Goal: Register for event/course

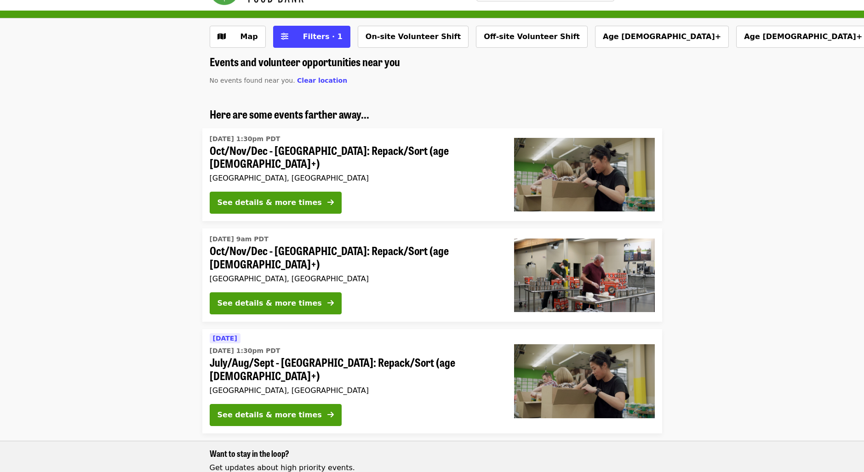
scroll to position [46, 0]
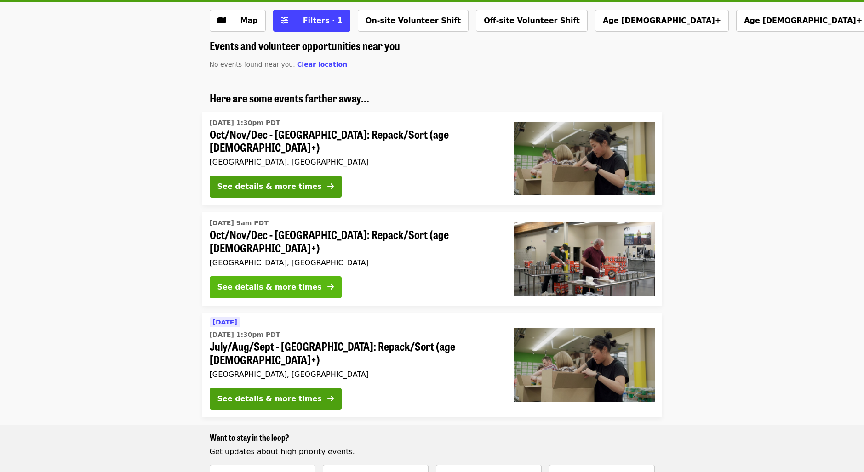
click at [288, 282] on div "See details & more times" at bounding box center [270, 287] width 104 height 11
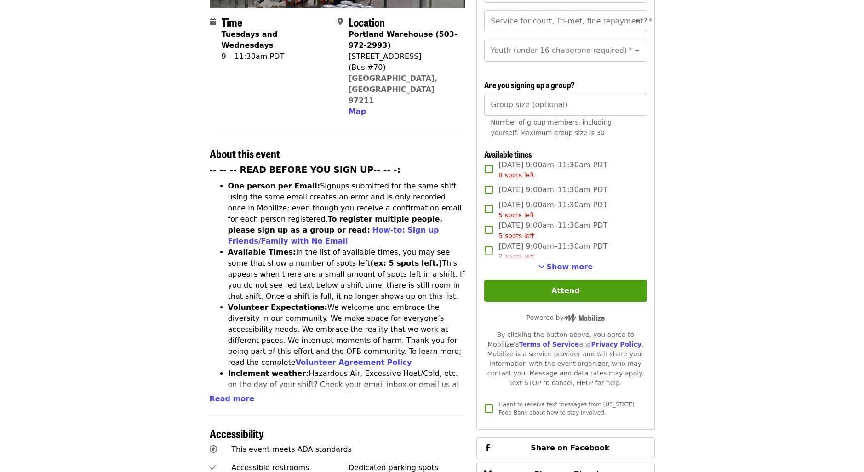
scroll to position [184, 0]
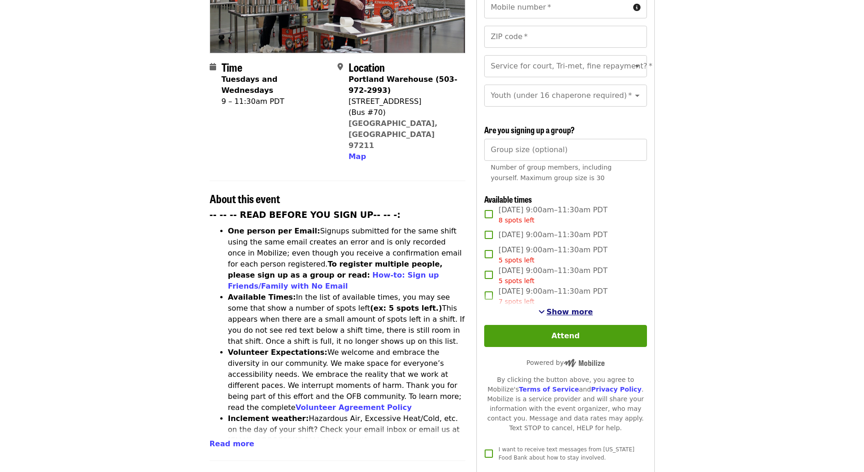
click at [575, 308] on span "Show more" at bounding box center [570, 312] width 46 height 9
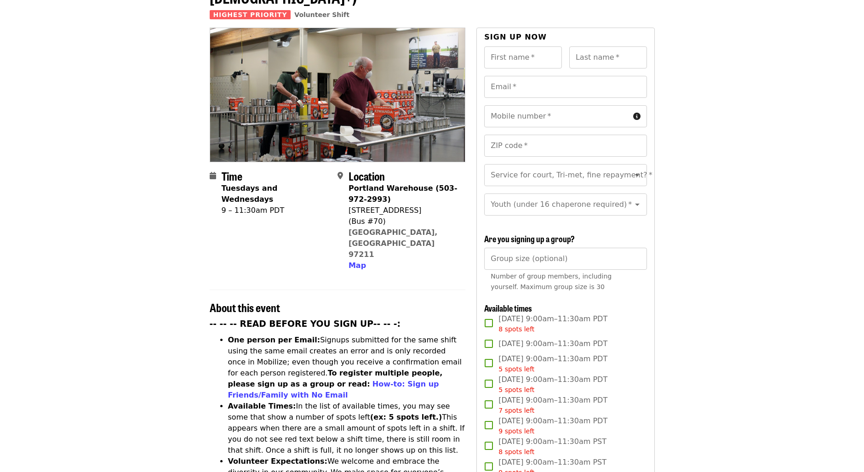
scroll to position [46, 0]
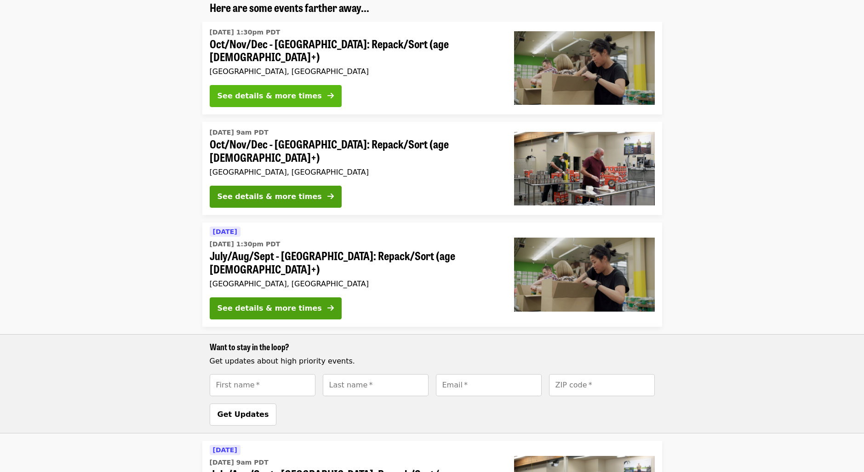
scroll to position [138, 0]
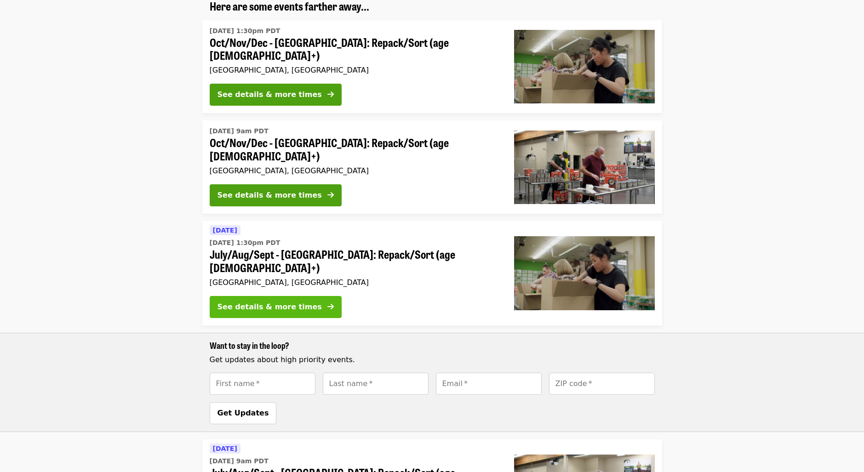
click at [291, 302] on div "See details & more times" at bounding box center [270, 307] width 104 height 11
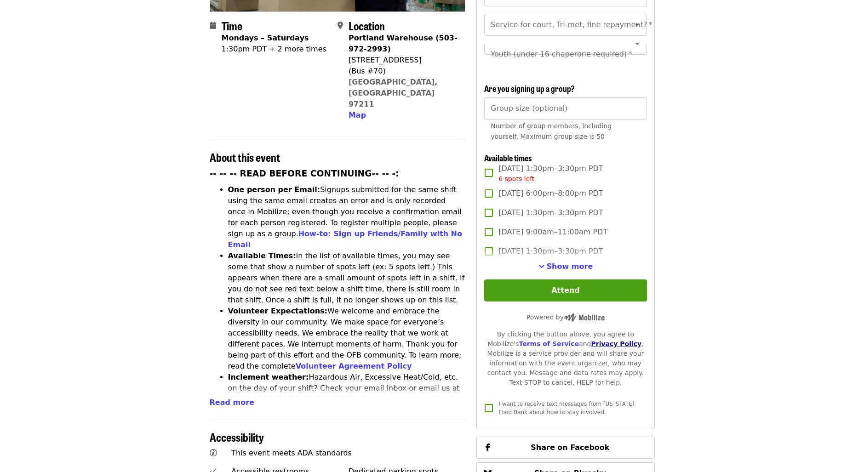
scroll to position [230, 0]
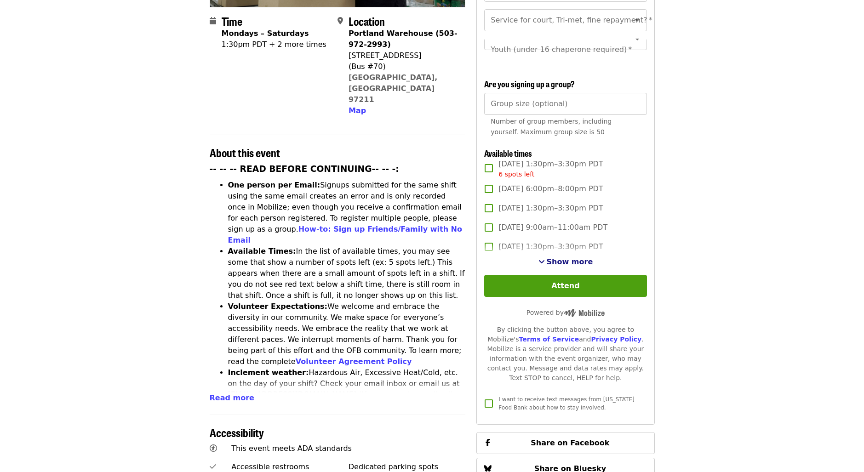
click at [560, 258] on span "Show more" at bounding box center [570, 262] width 46 height 9
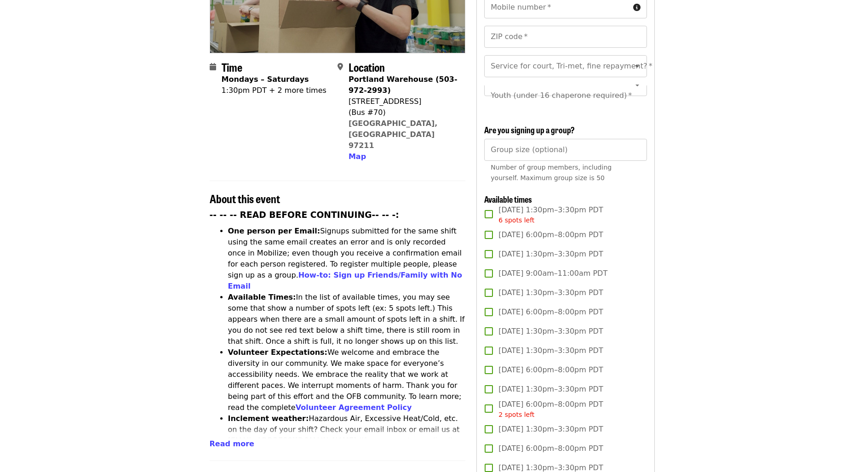
scroll to position [0, 0]
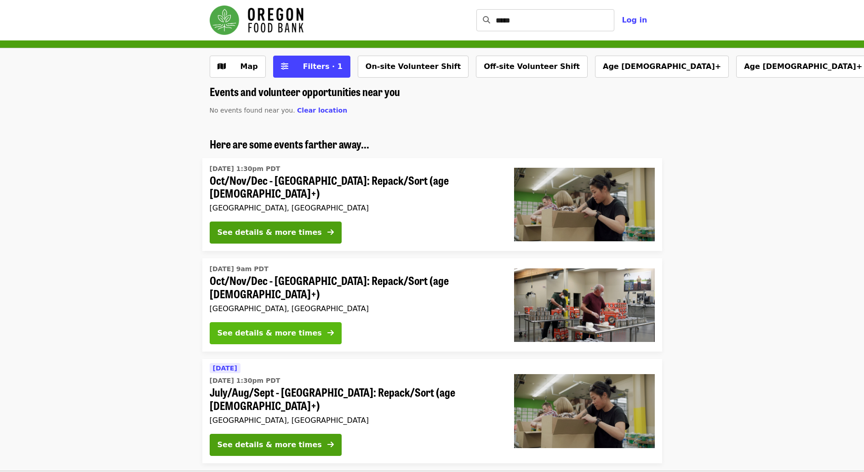
click at [280, 328] on div "See details & more times" at bounding box center [270, 333] width 104 height 11
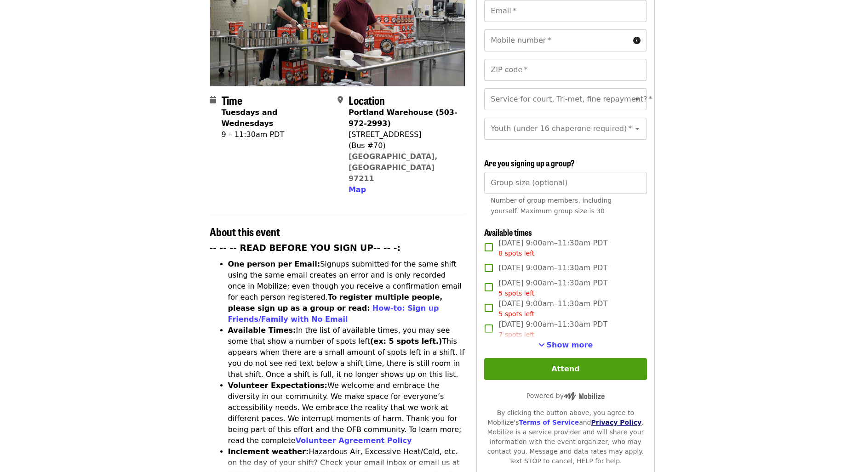
scroll to position [184, 0]
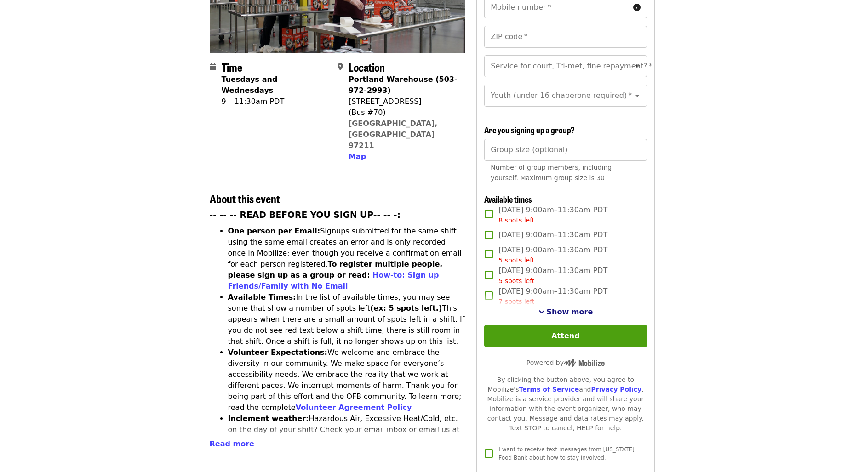
click at [566, 308] on span "Show more" at bounding box center [570, 312] width 46 height 9
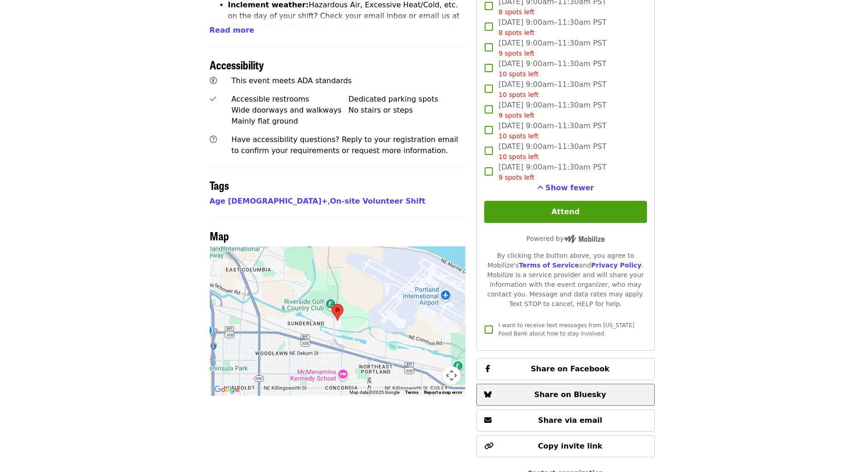
scroll to position [739, 0]
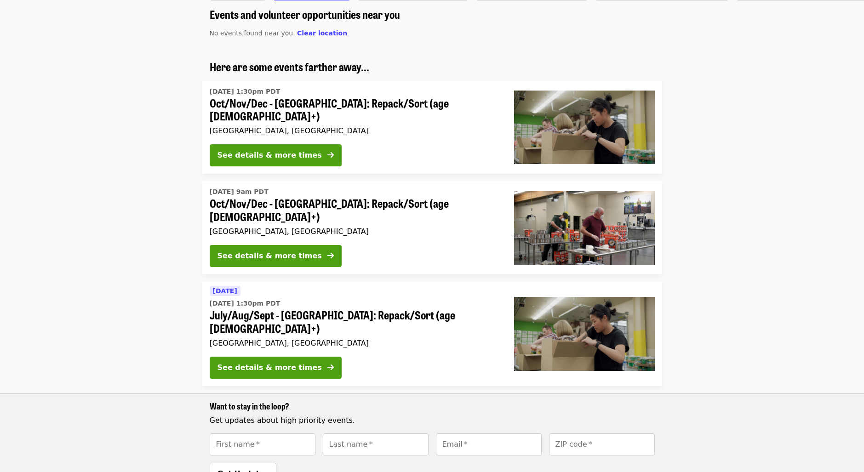
scroll to position [46, 0]
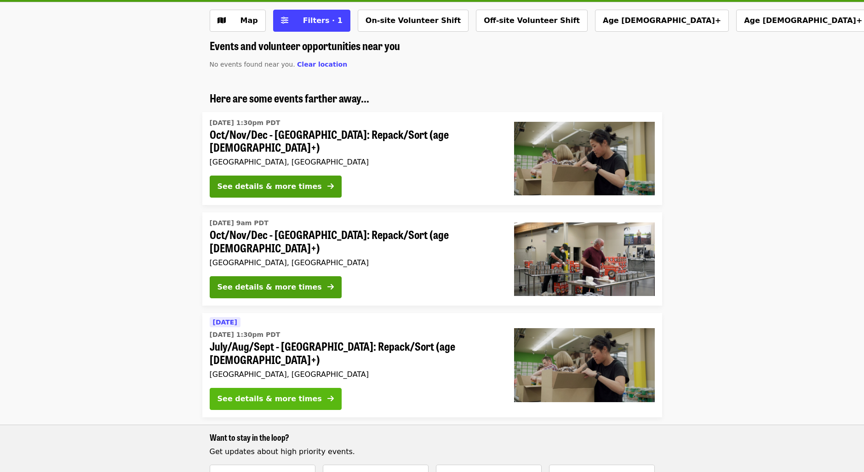
click at [288, 394] on div "See details & more times" at bounding box center [270, 399] width 104 height 11
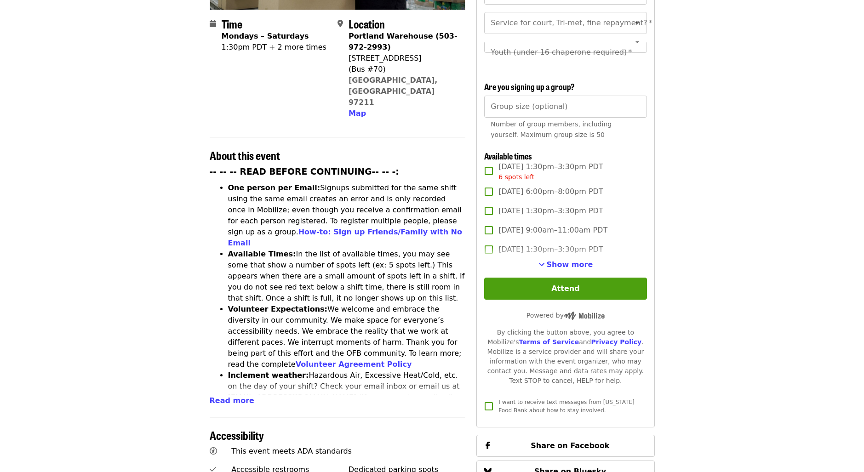
scroll to position [276, 0]
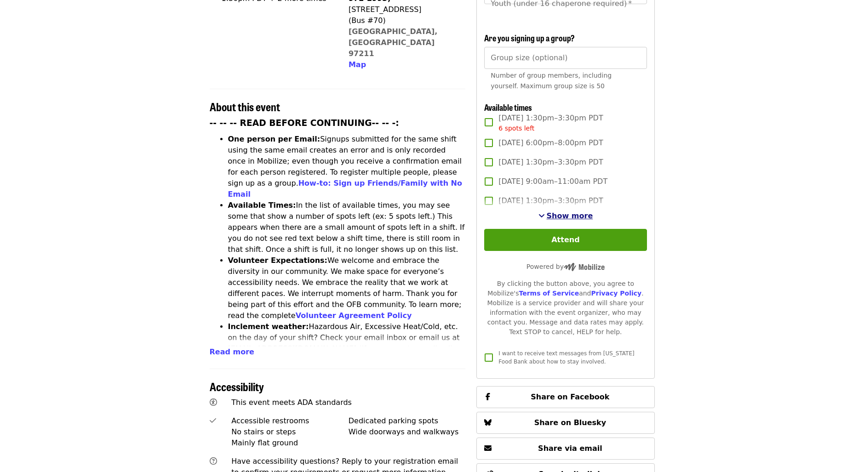
click at [569, 212] on span "Show more" at bounding box center [570, 216] width 46 height 9
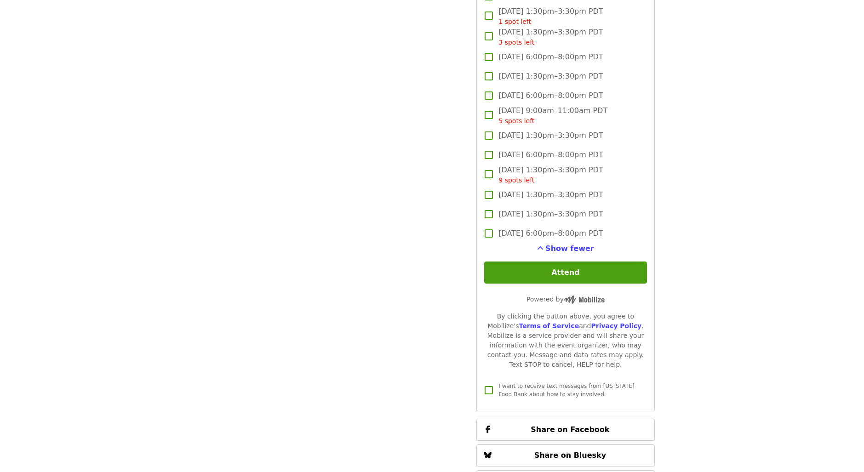
scroll to position [966, 0]
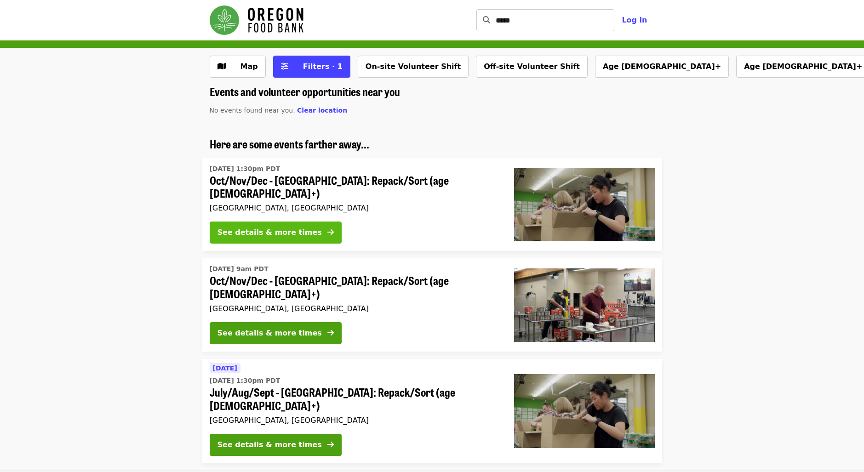
click at [299, 227] on div "See details & more times" at bounding box center [270, 232] width 104 height 11
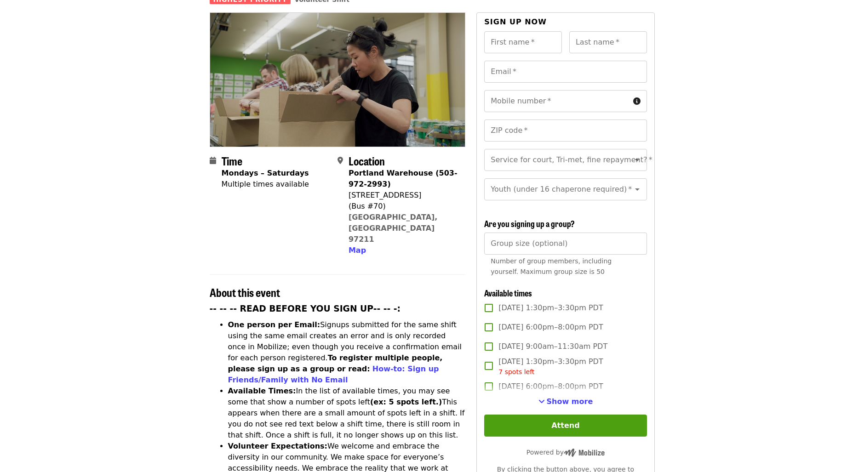
scroll to position [276, 0]
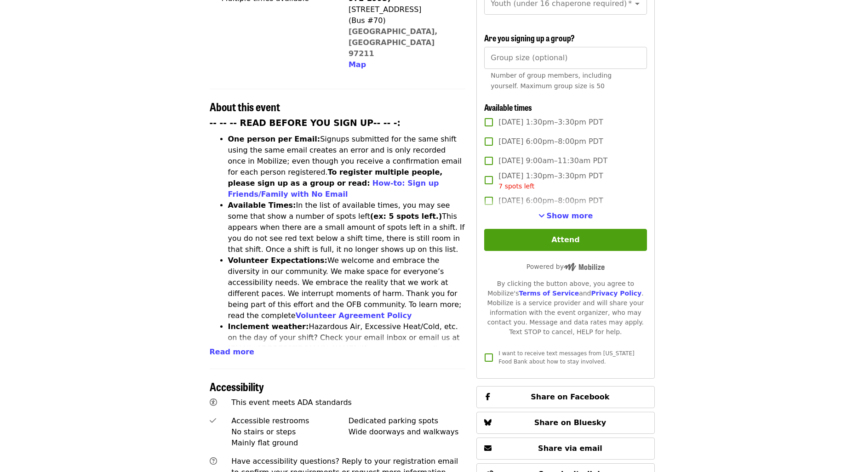
click at [563, 220] on div "First name   * First name * Last name   * Last name * Email   * Email * Mobile …" at bounding box center [565, 106] width 162 height 522
click at [566, 212] on span "Show more" at bounding box center [570, 216] width 46 height 9
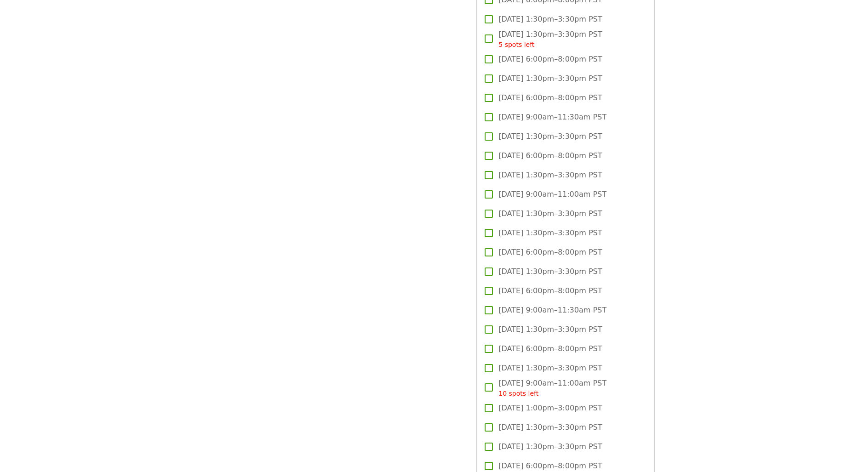
scroll to position [2115, 0]
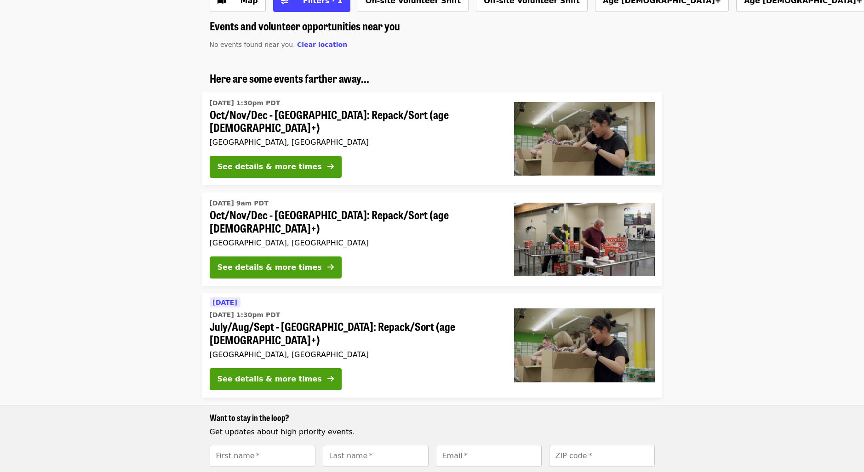
scroll to position [92, 0]
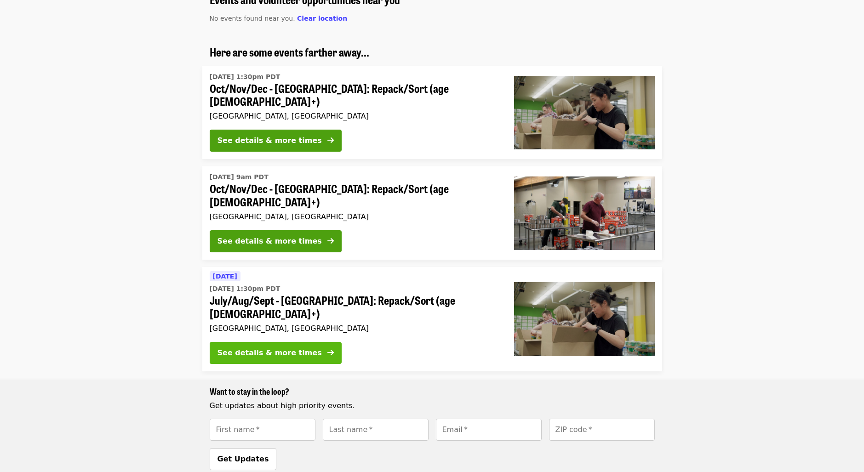
click at [327, 349] on icon "arrow-right icon" at bounding box center [330, 353] width 6 height 9
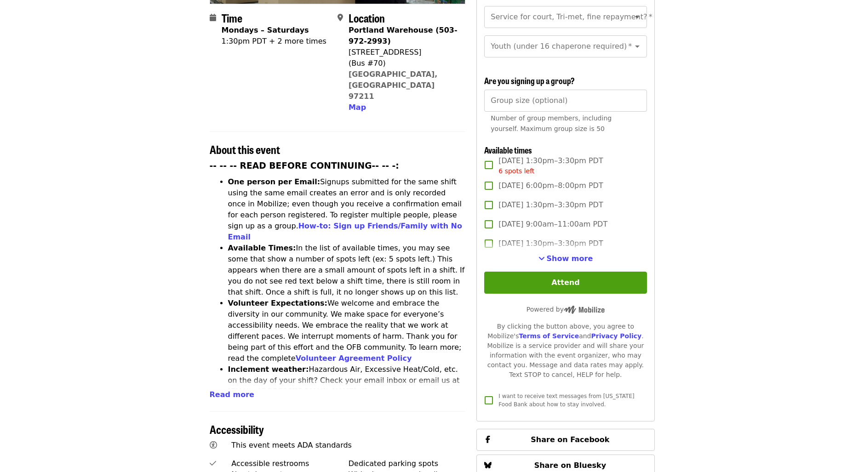
scroll to position [276, 0]
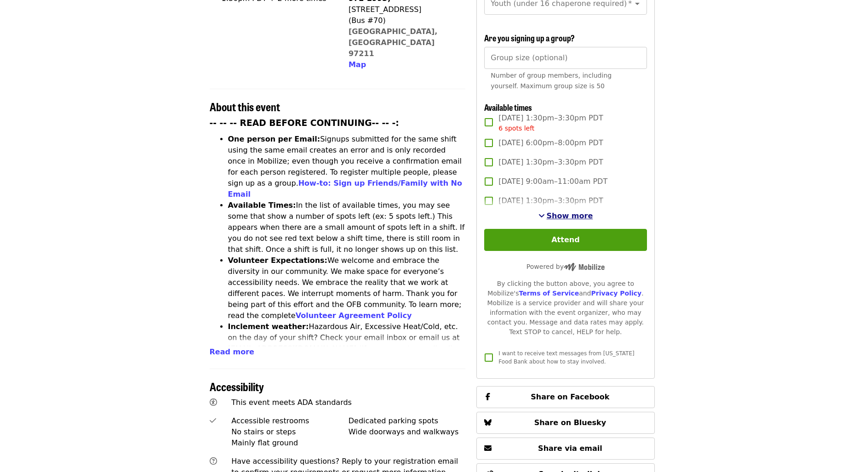
click at [573, 215] on span "Show more" at bounding box center [570, 216] width 46 height 9
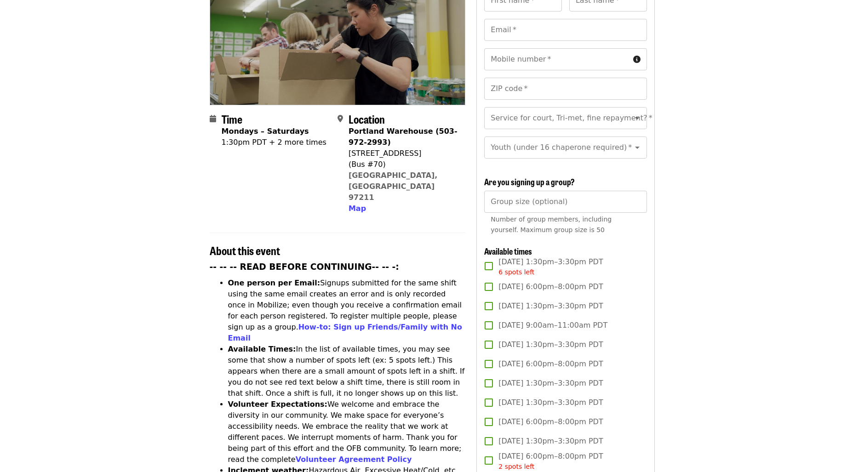
scroll to position [0, 0]
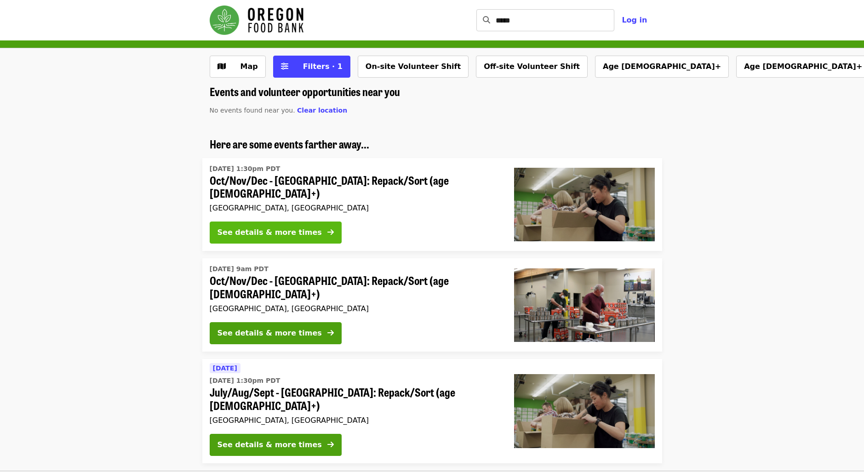
click at [299, 229] on div "See details & more times" at bounding box center [270, 232] width 104 height 11
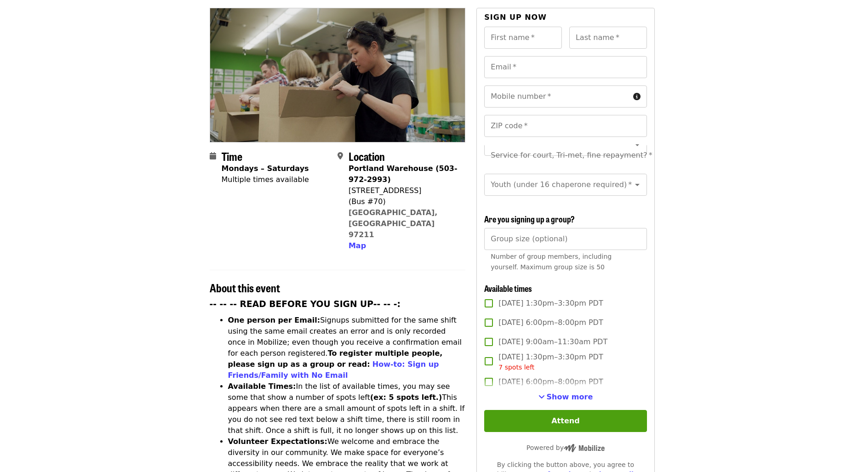
scroll to position [322, 0]
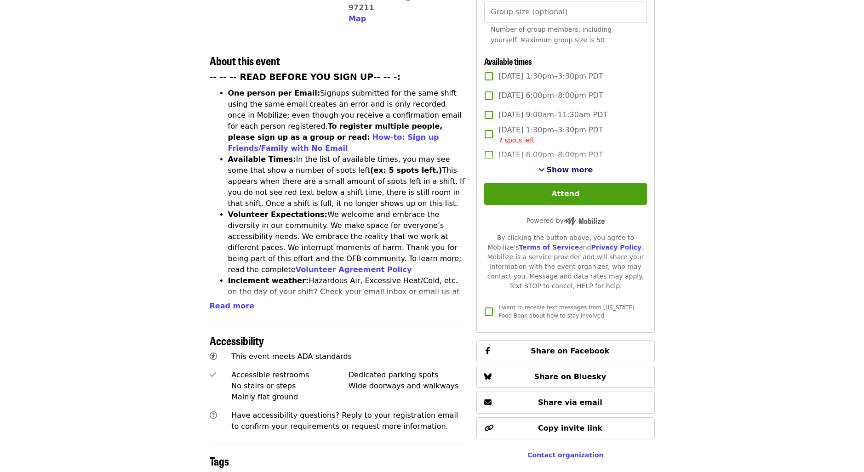
click at [569, 169] on span "Show more" at bounding box center [570, 170] width 46 height 9
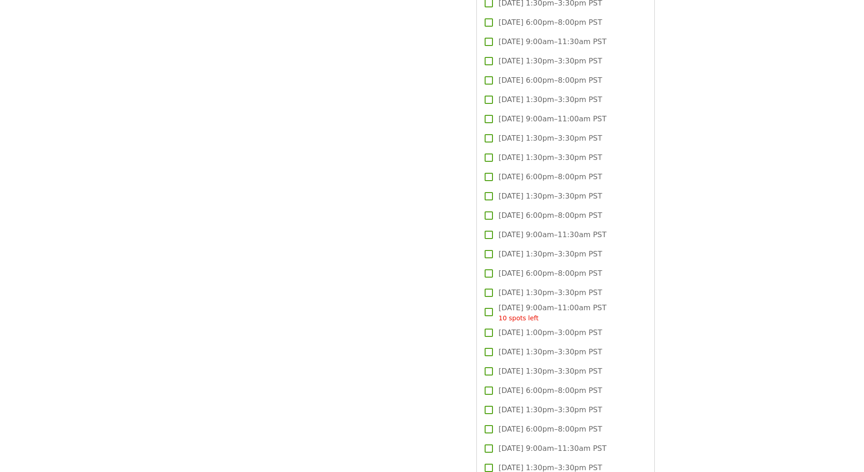
scroll to position [1794, 0]
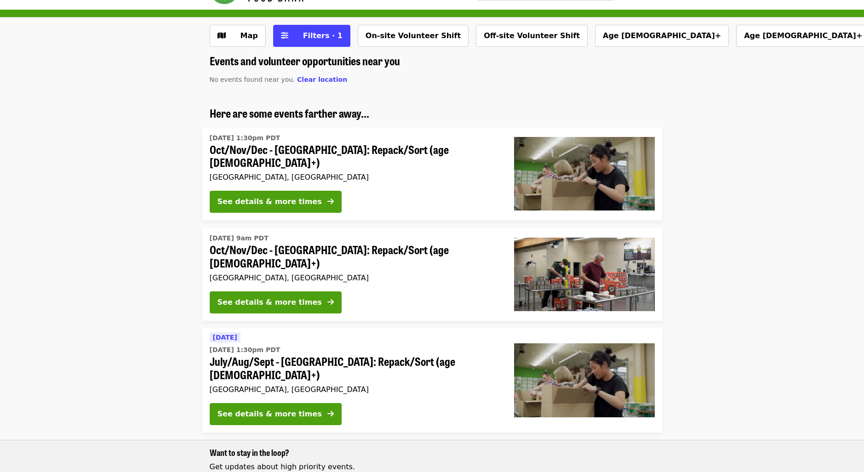
scroll to position [46, 0]
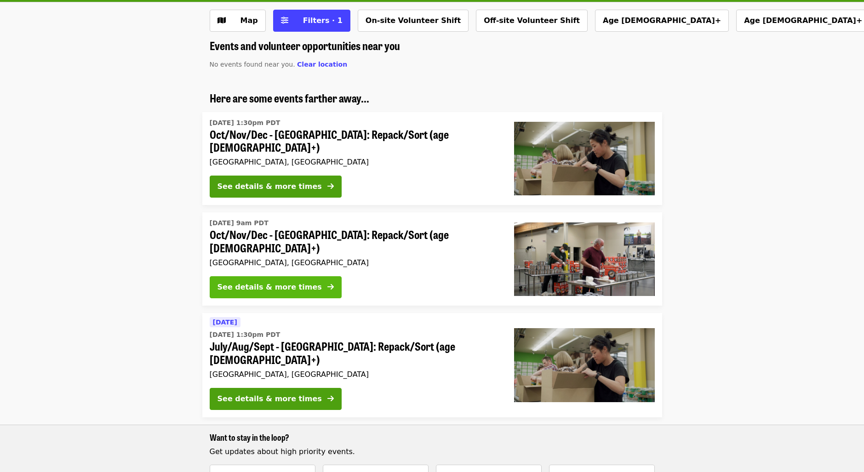
click at [302, 276] on button "See details & more times" at bounding box center [276, 287] width 132 height 22
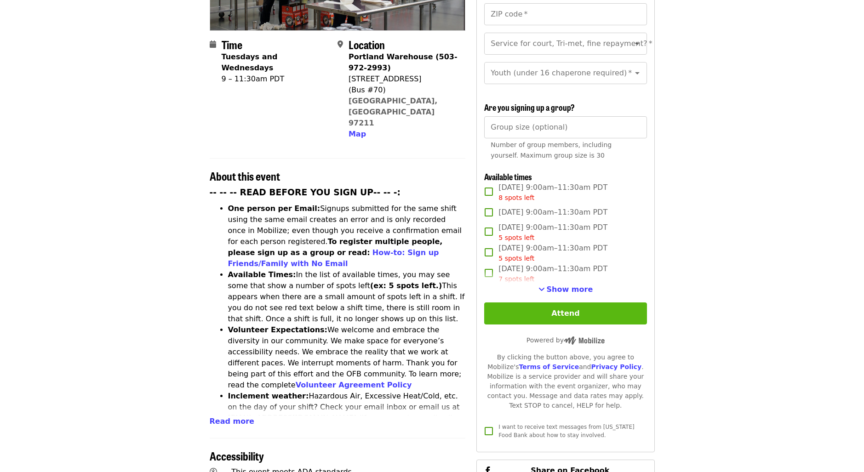
scroll to position [230, 0]
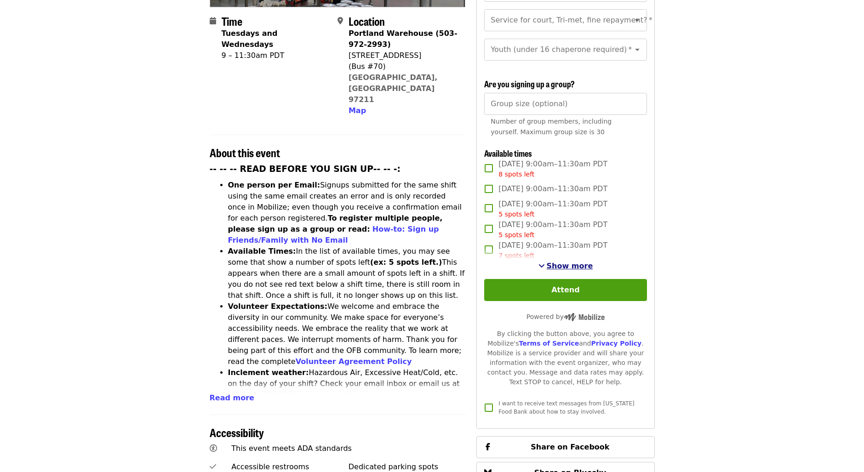
click at [583, 262] on span "Show more" at bounding box center [570, 266] width 46 height 9
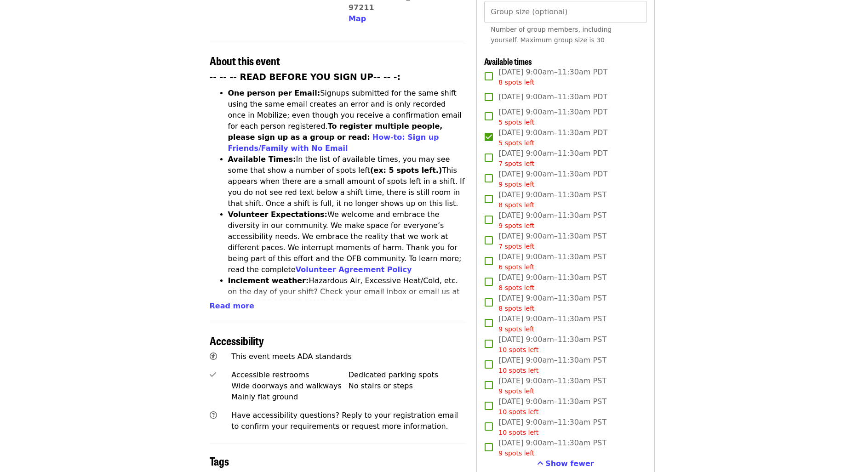
scroll to position [736, 0]
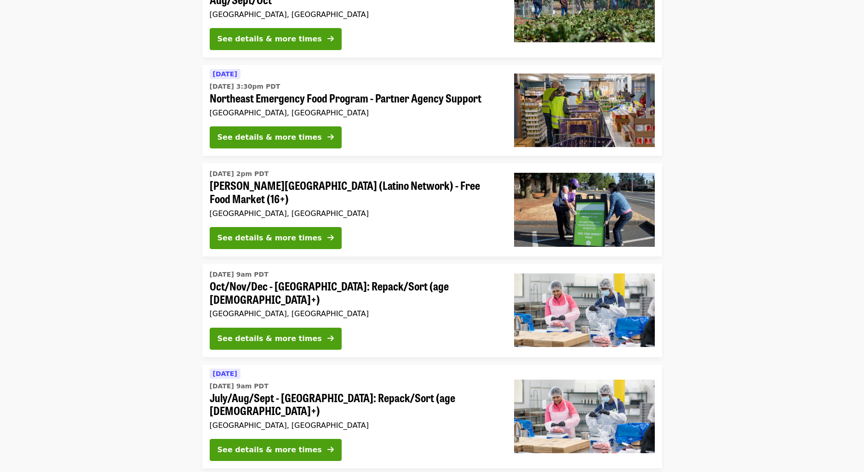
scroll to position [46, 0]
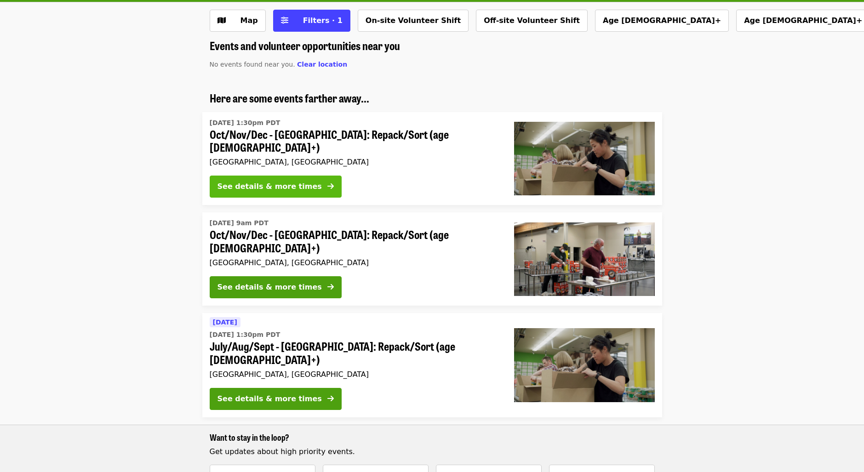
click at [292, 181] on div "See details & more times" at bounding box center [270, 186] width 104 height 11
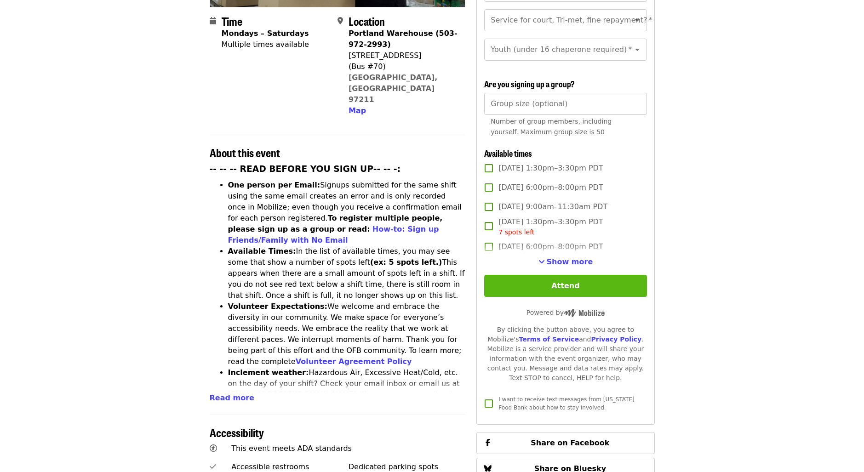
click at [567, 289] on button "Attend" at bounding box center [565, 286] width 162 height 22
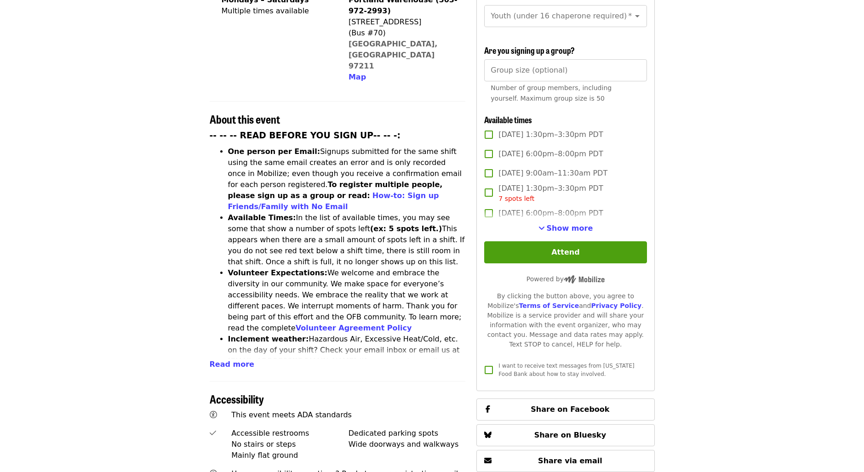
scroll to position [289, 0]
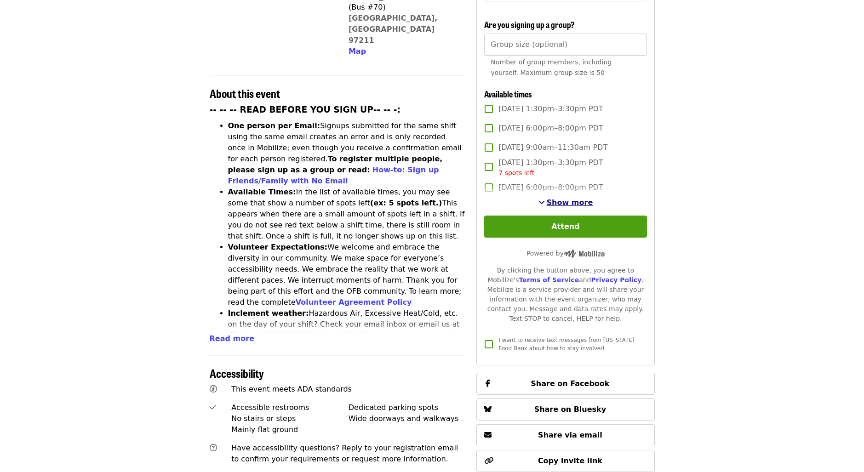
click at [568, 201] on span "Show more" at bounding box center [570, 202] width 46 height 9
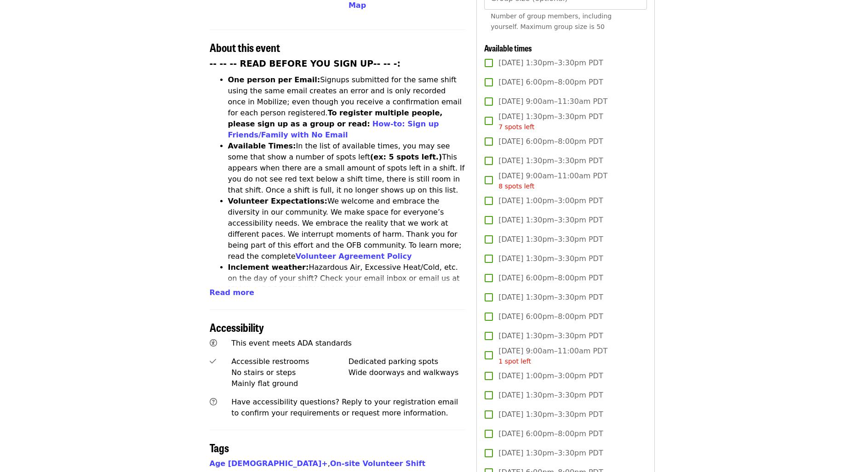
scroll to position [151, 0]
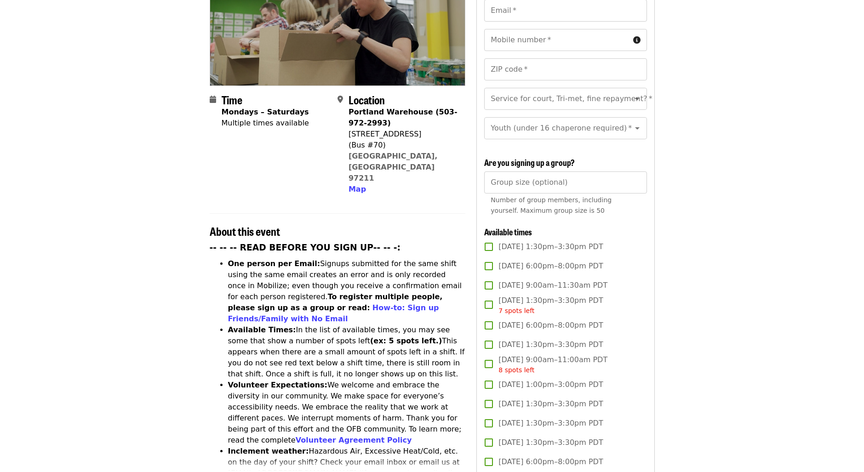
scroll to position [46, 0]
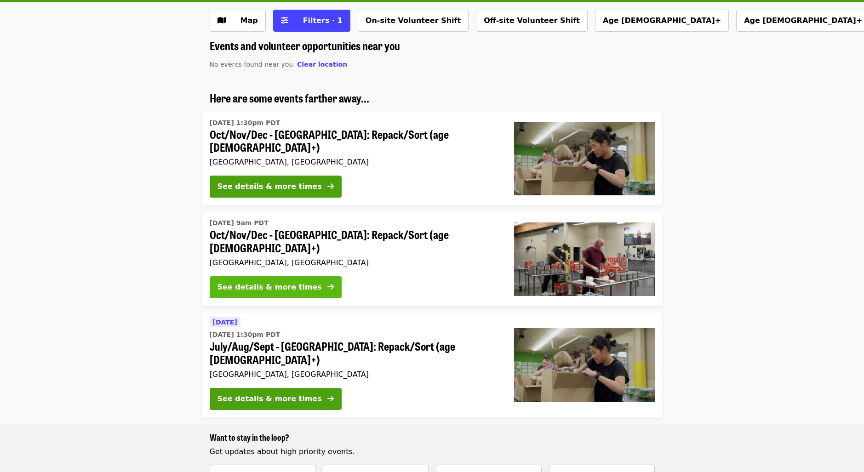
click at [263, 282] on div "See details & more times" at bounding box center [270, 287] width 104 height 11
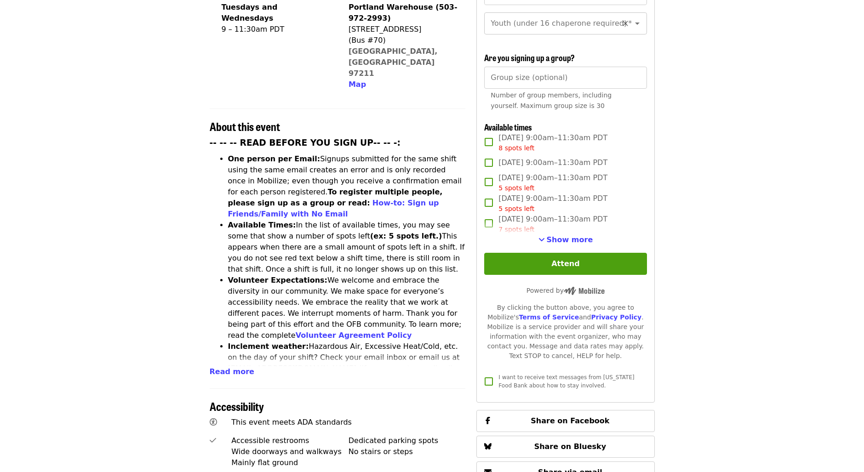
scroll to position [276, 0]
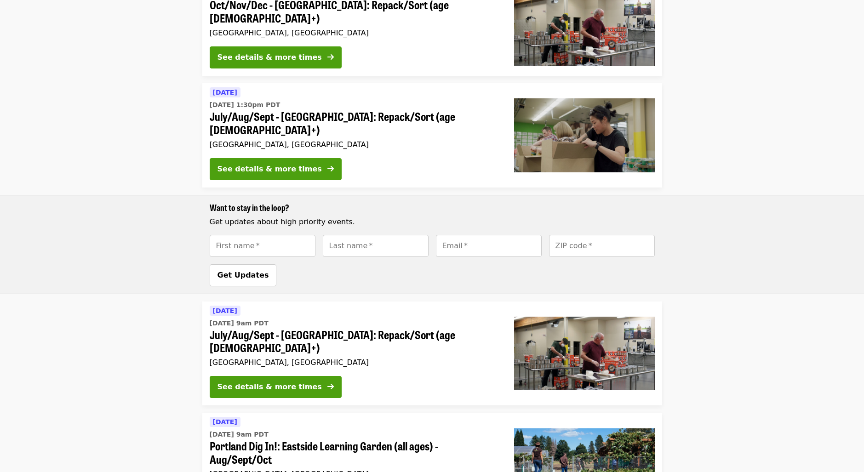
scroll to position [46, 0]
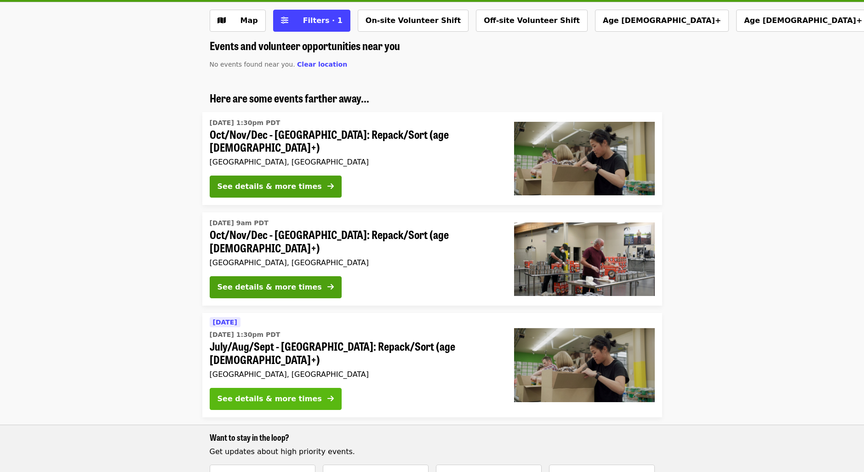
click at [327, 395] on icon "arrow-right icon" at bounding box center [330, 399] width 6 height 9
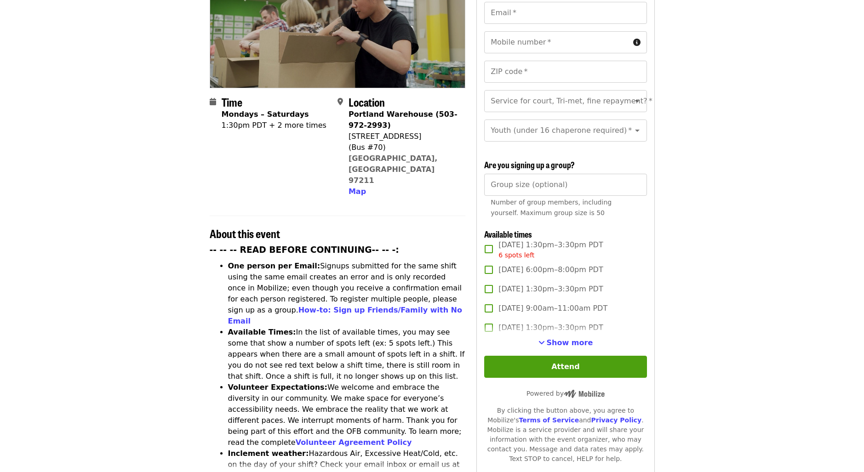
scroll to position [184, 0]
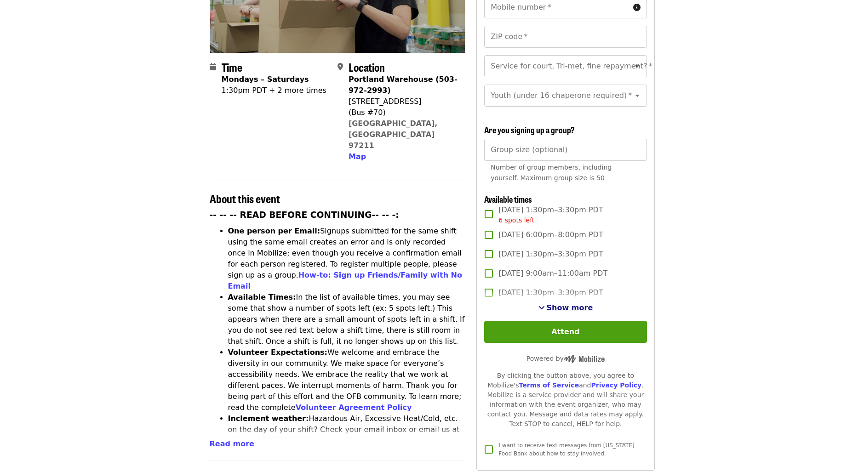
click at [567, 305] on span "Show more" at bounding box center [570, 308] width 46 height 9
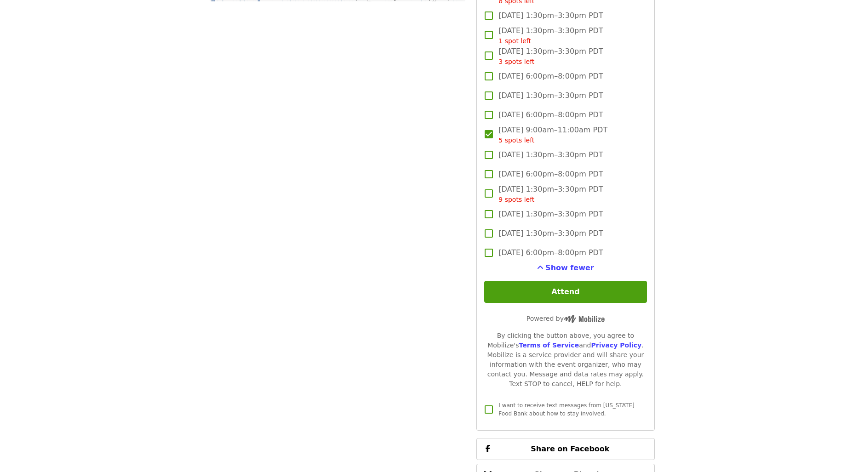
scroll to position [1012, 0]
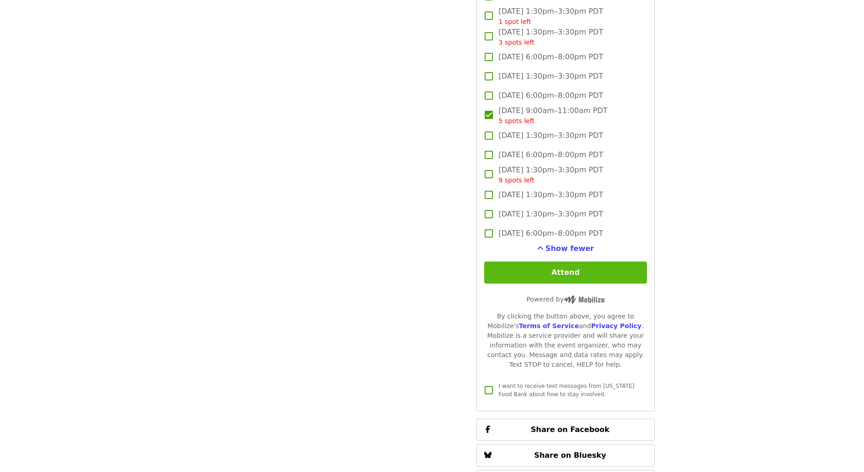
click at [585, 271] on button "Attend" at bounding box center [565, 273] width 162 height 22
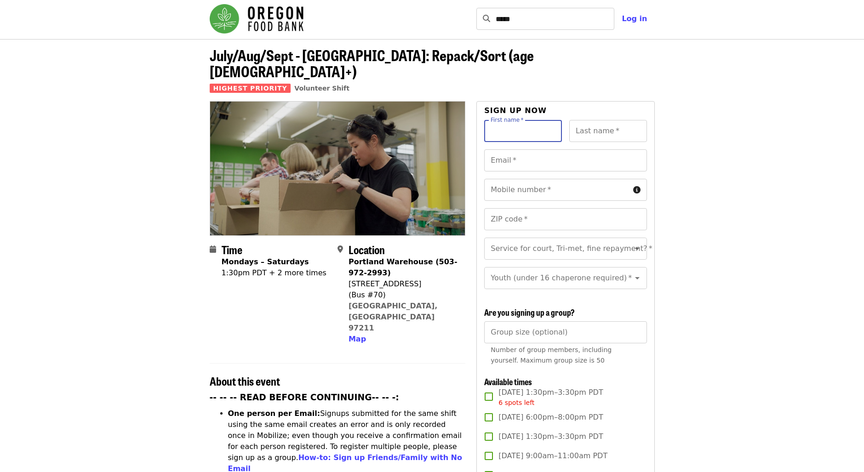
scroll to position [0, 0]
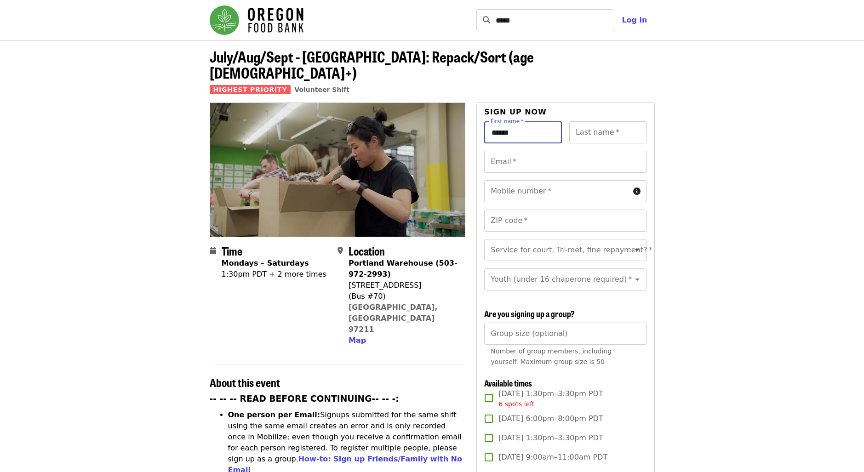
type input "******"
type input "*******"
click at [503, 151] on input "Email   *" at bounding box center [565, 162] width 162 height 22
type input "**********"
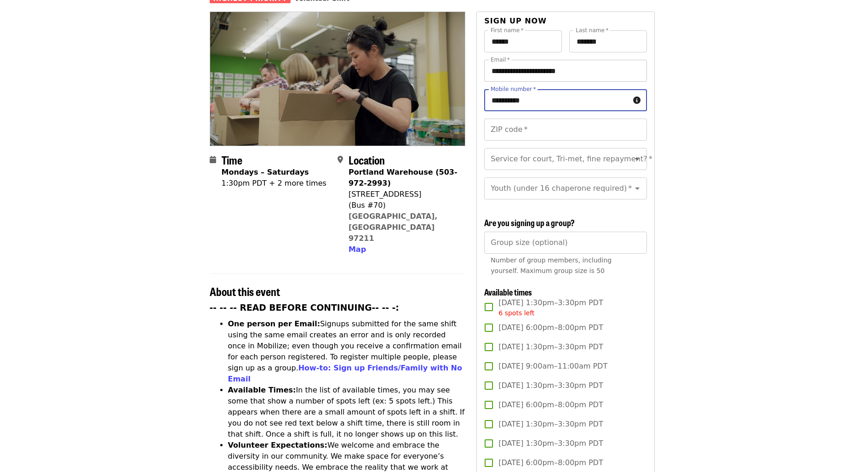
scroll to position [92, 0]
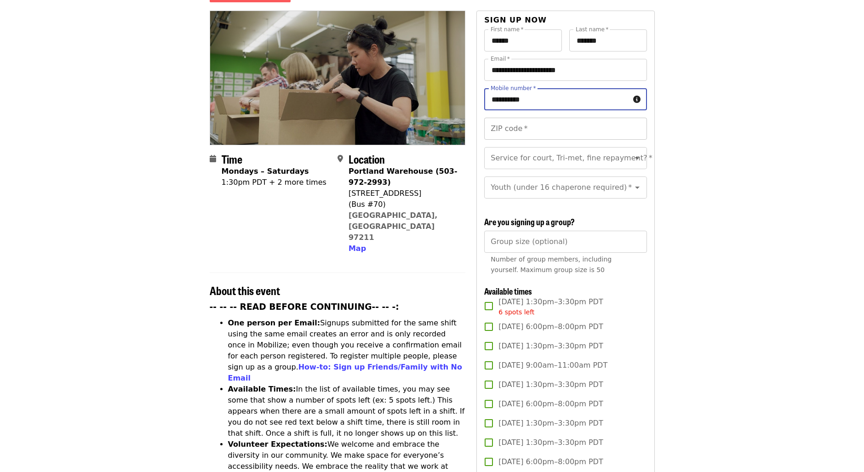
type input "**********"
click at [526, 118] on input "ZIP code   *" at bounding box center [565, 129] width 162 height 22
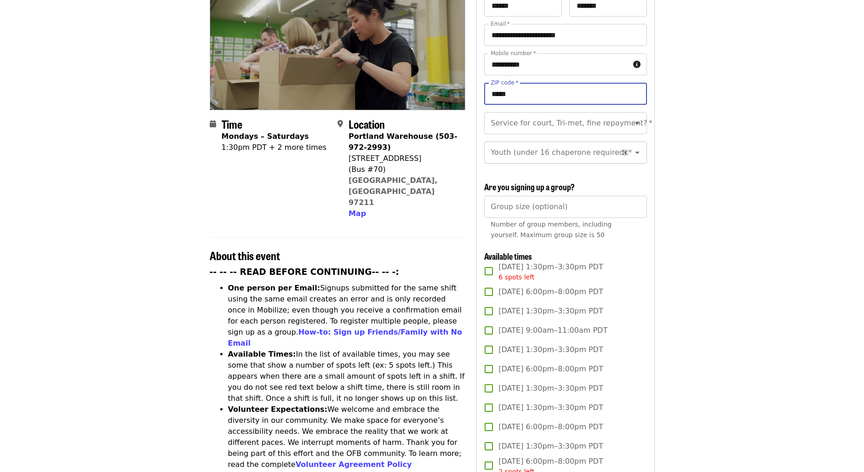
scroll to position [184, 0]
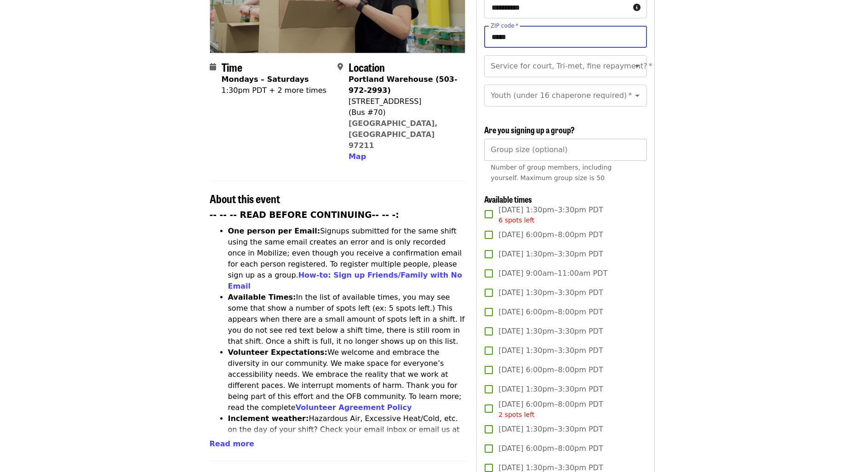
type input "*****"
click at [557, 139] on input "Group size (optional)" at bounding box center [565, 150] width 162 height 22
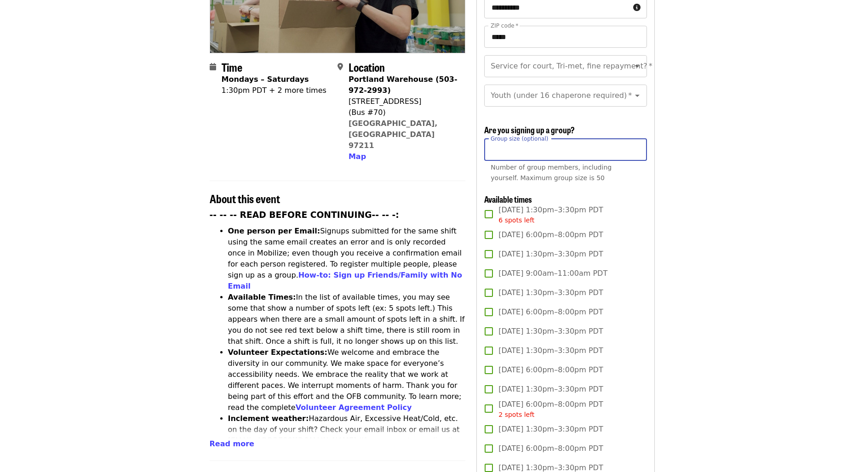
click at [635, 143] on input "*" at bounding box center [565, 150] width 162 height 22
click at [637, 144] on input "*" at bounding box center [565, 150] width 162 height 22
type input "*"
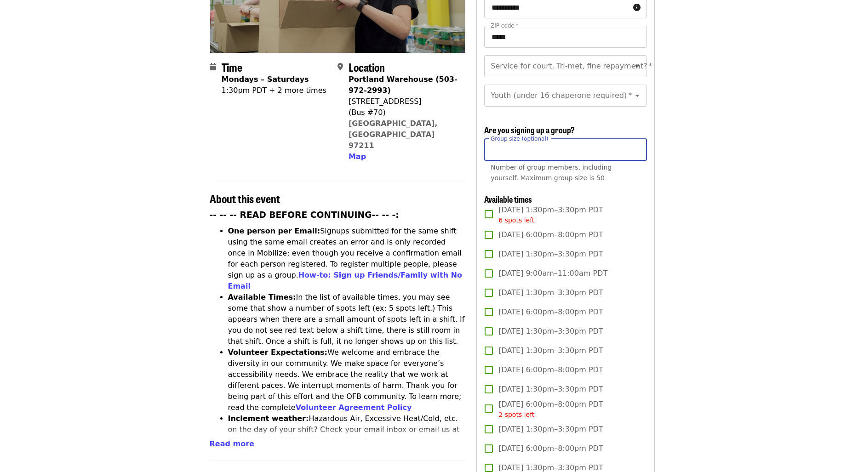
click at [637, 144] on input "*" at bounding box center [565, 150] width 162 height 22
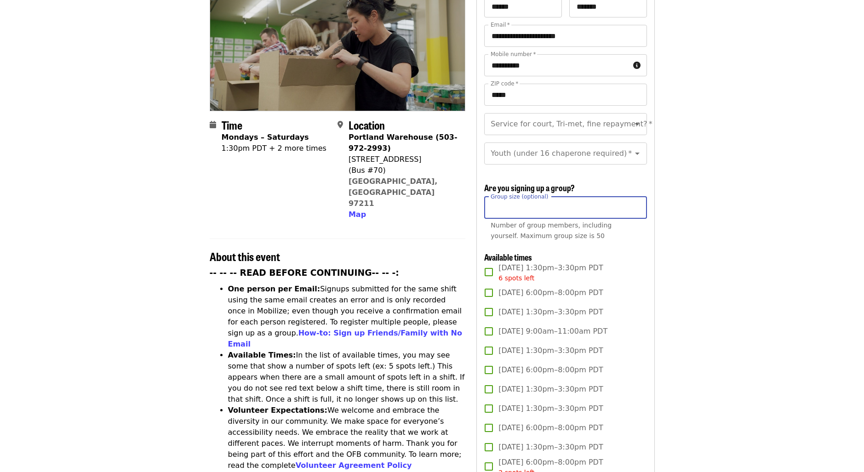
scroll to position [46, 0]
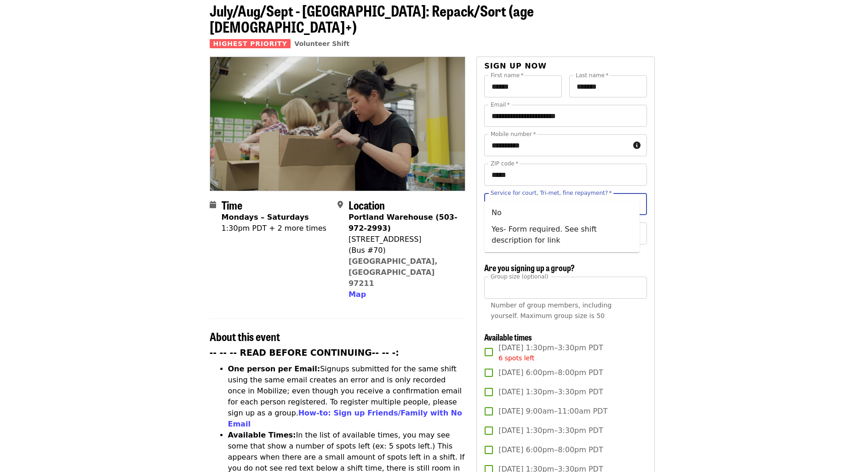
click at [570, 195] on input "Service for court, Tri-met, fine repayment?   *" at bounding box center [554, 203] width 125 height 17
click at [632, 199] on icon "Close" at bounding box center [637, 204] width 11 height 11
click at [632, 199] on icon "Open" at bounding box center [637, 204] width 11 height 11
click at [505, 215] on li "No" at bounding box center [561, 213] width 155 height 17
type input "**"
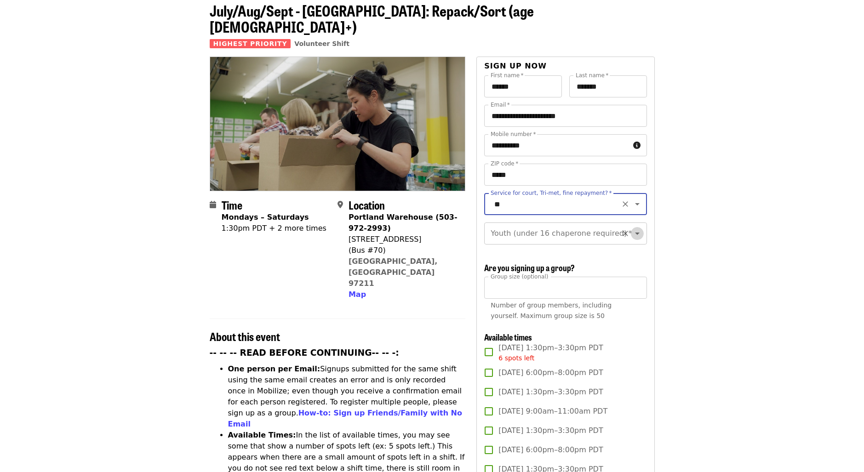
click at [635, 228] on icon "Open" at bounding box center [637, 233] width 11 height 11
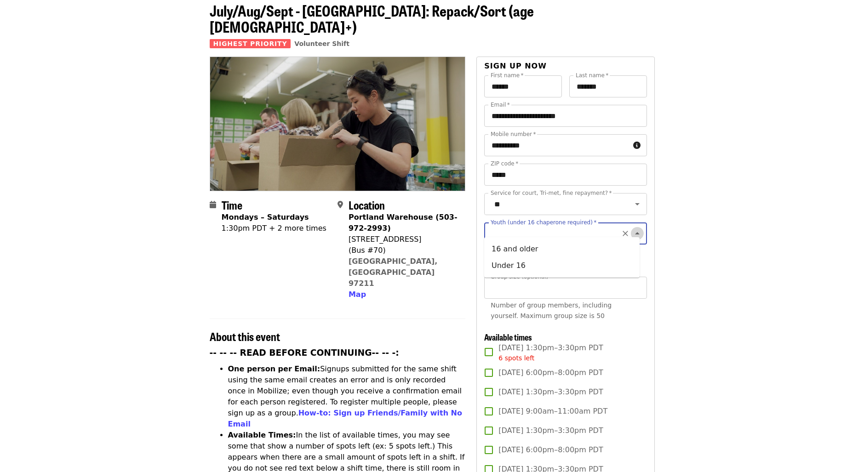
click at [632, 228] on icon "Close" at bounding box center [637, 233] width 11 height 11
click at [631, 227] on button "Open" at bounding box center [637, 233] width 13 height 13
click at [538, 252] on li "16 and older" at bounding box center [561, 249] width 155 height 17
type input "**********"
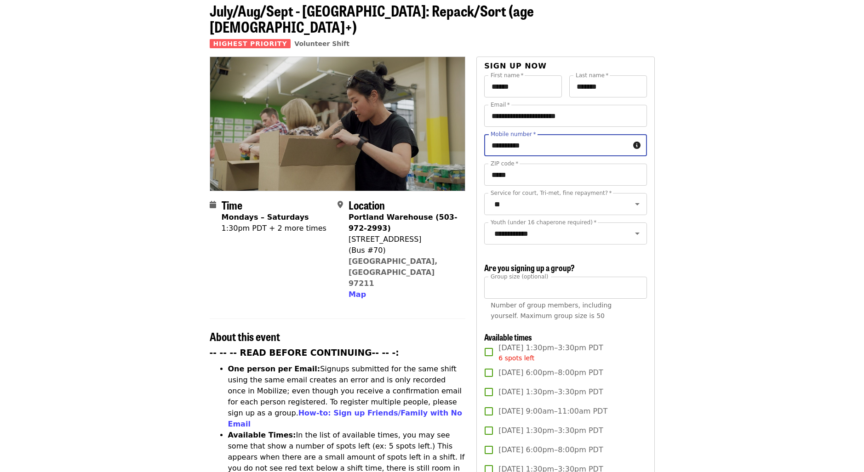
click at [569, 134] on input "**********" at bounding box center [556, 145] width 145 height 22
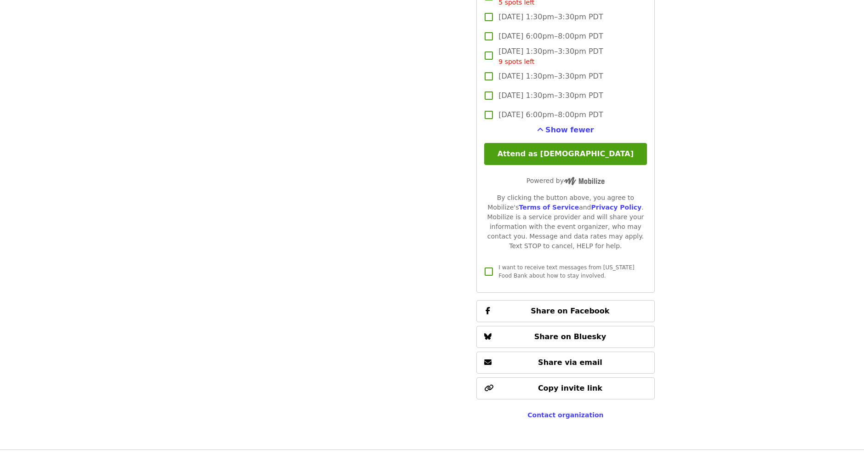
scroll to position [1150, 0]
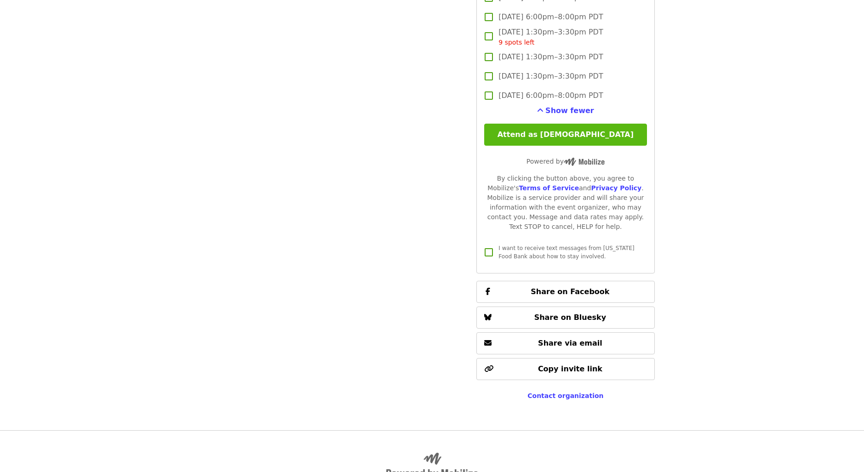
click at [560, 138] on button "Attend as [DEMOGRAPHIC_DATA]" at bounding box center [565, 135] width 162 height 22
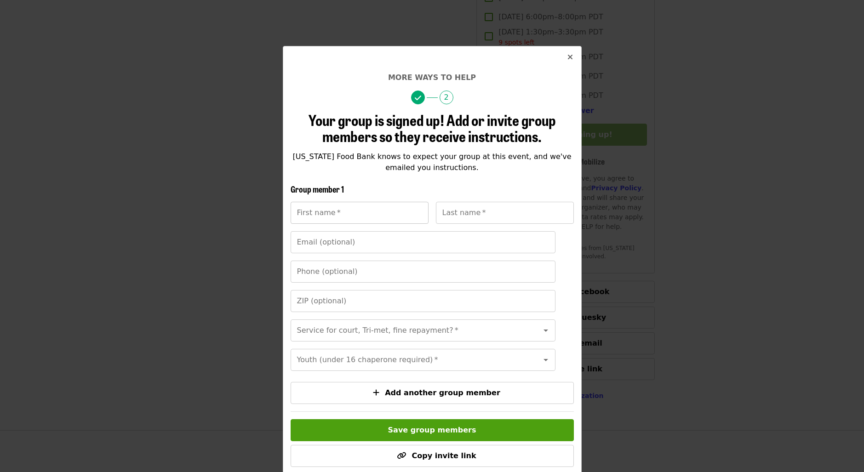
click at [384, 217] on input "First name   *" at bounding box center [360, 213] width 138 height 22
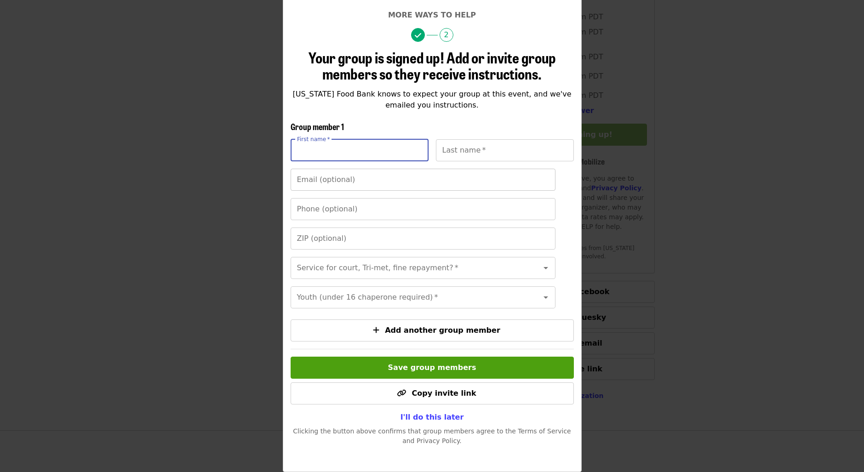
scroll to position [76, 0]
type input "*******"
click at [443, 140] on input "Last name   *" at bounding box center [505, 150] width 138 height 22
type input "*******"
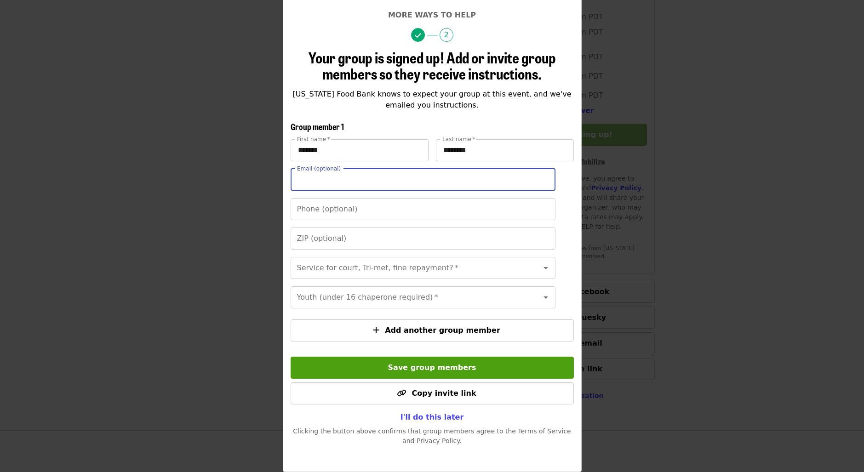
click at [432, 169] on input "Email (optional)" at bounding box center [423, 180] width 265 height 22
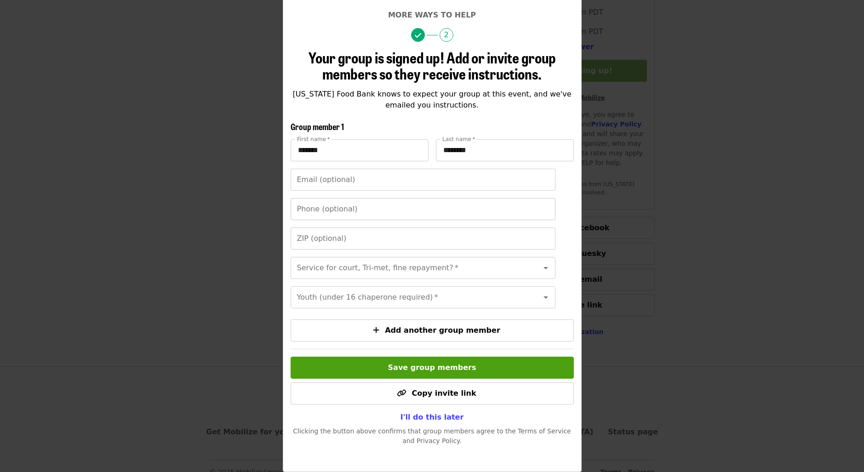
scroll to position [1214, 0]
click at [356, 198] on input "Phone (optional)" at bounding box center [423, 209] width 265 height 22
click at [364, 169] on input "Email (optional)" at bounding box center [423, 180] width 265 height 22
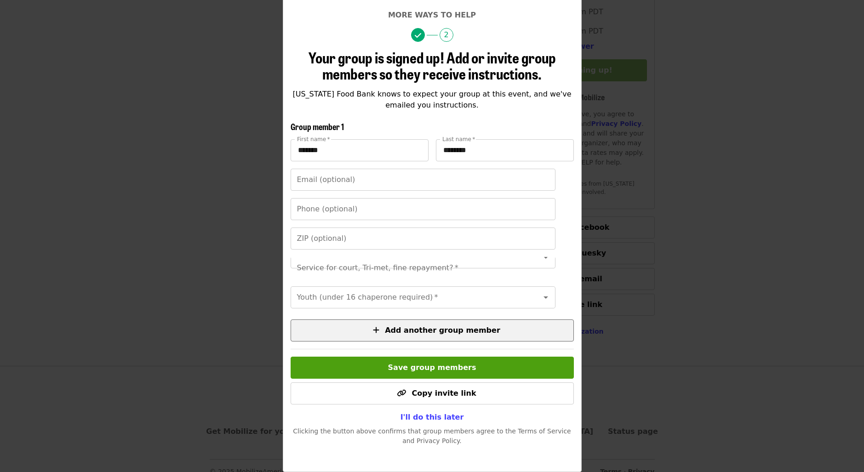
click at [456, 332] on span "Add another group member" at bounding box center [442, 330] width 115 height 9
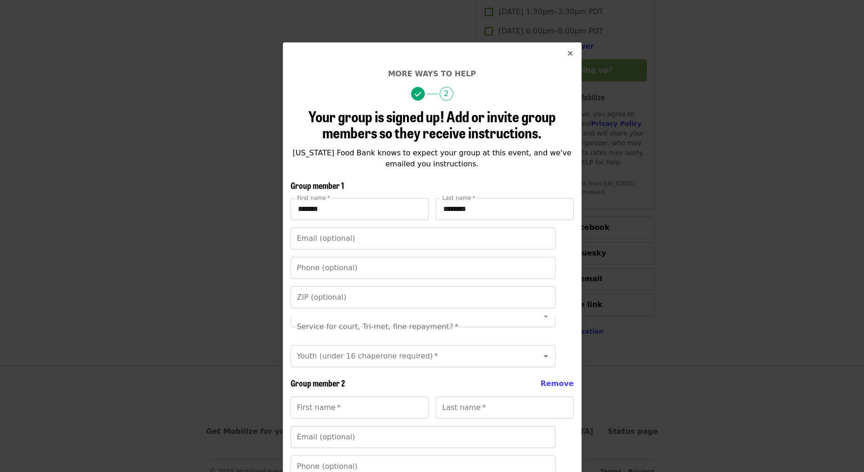
scroll to position [0, 0]
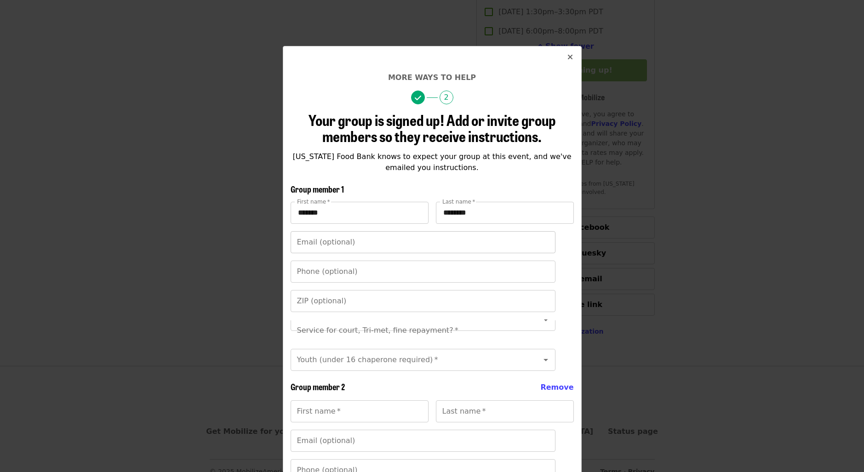
click at [359, 246] on input "Email (optional)" at bounding box center [423, 242] width 265 height 22
click at [361, 247] on input "Email (optional)" at bounding box center [423, 242] width 265 height 22
paste input "**********"
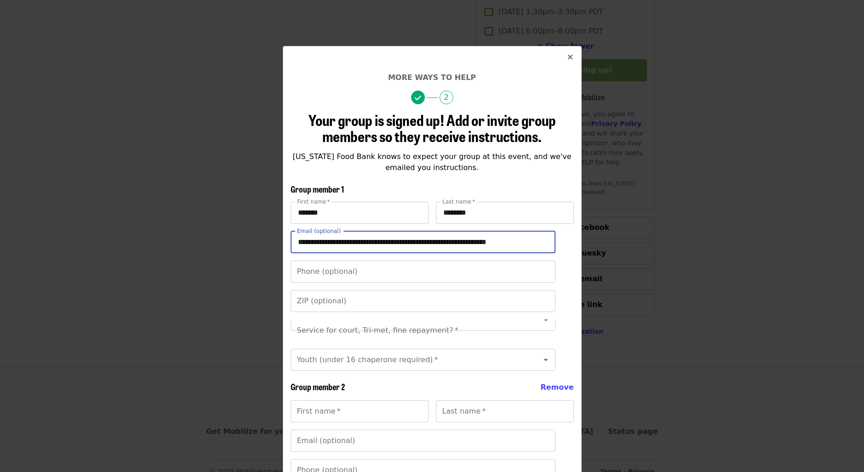
click at [483, 235] on input "**********" at bounding box center [423, 242] width 265 height 22
type input "*"
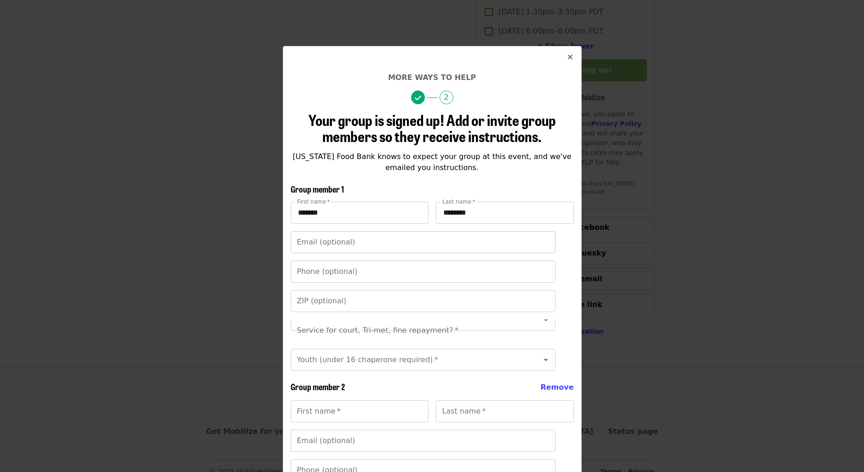
click at [364, 245] on input "Email (optional)" at bounding box center [423, 242] width 265 height 22
paste input "**********"
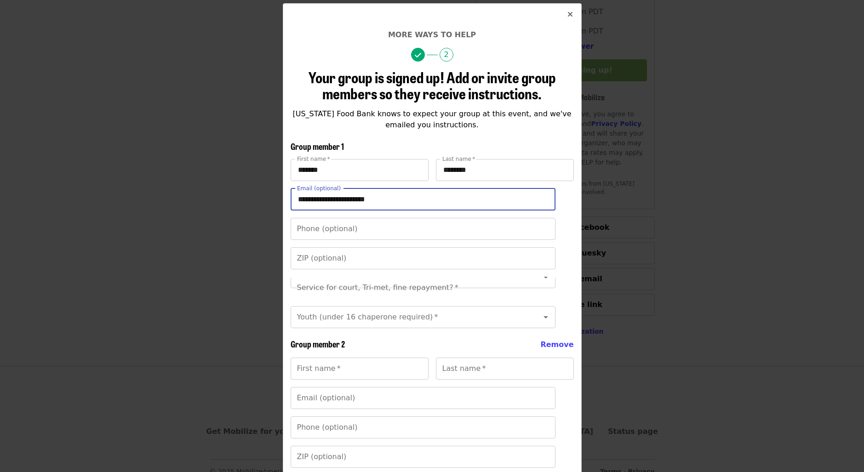
scroll to position [92, 0]
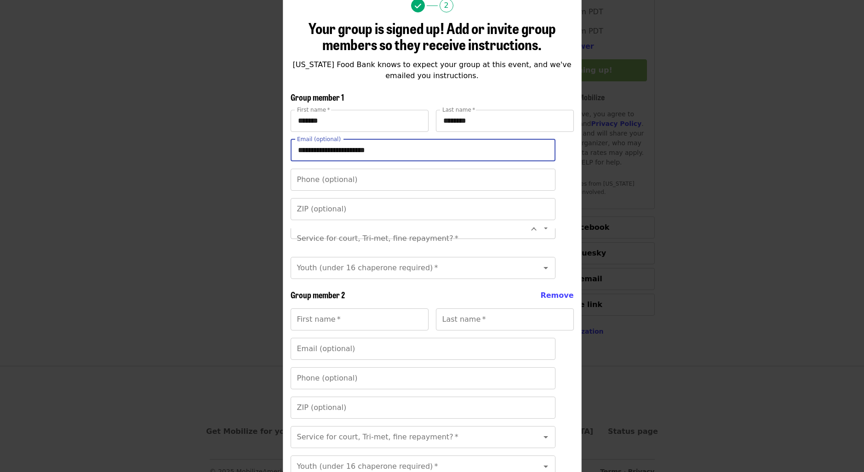
click at [550, 250] on div "Service for court, Tri-met, fine repayment? *" at bounding box center [423, 239] width 265 height 22
type input "**********"
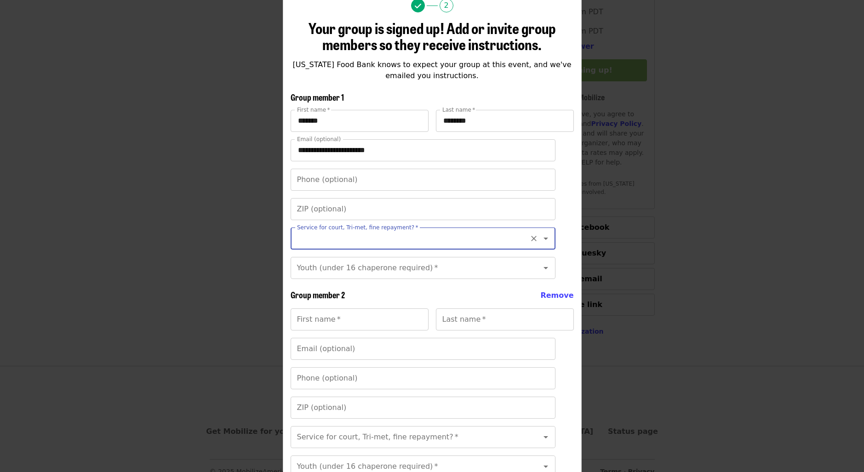
click at [529, 239] on icon "Clear" at bounding box center [533, 238] width 9 height 9
click at [540, 239] on icon "Open" at bounding box center [545, 238] width 11 height 11
click at [447, 265] on li "No" at bounding box center [416, 263] width 258 height 17
type input "**"
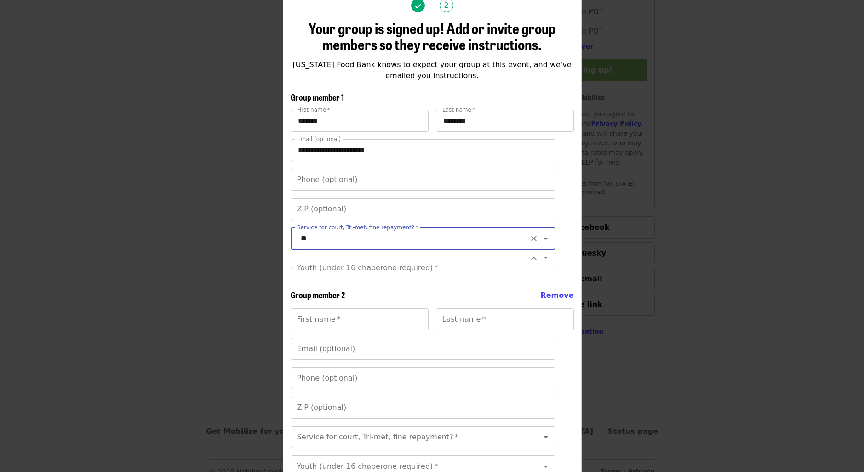
click at [540, 263] on icon "Open" at bounding box center [545, 257] width 11 height 11
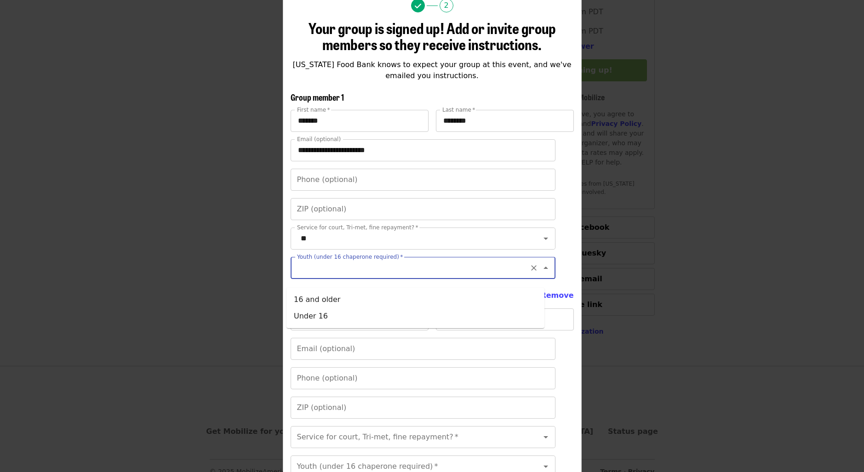
scroll to position [0, 0]
click at [540, 274] on icon "Close" at bounding box center [545, 268] width 11 height 11
click at [540, 274] on icon "Open" at bounding box center [545, 268] width 11 height 11
click at [339, 299] on li "16 and older" at bounding box center [416, 300] width 258 height 17
type input "**********"
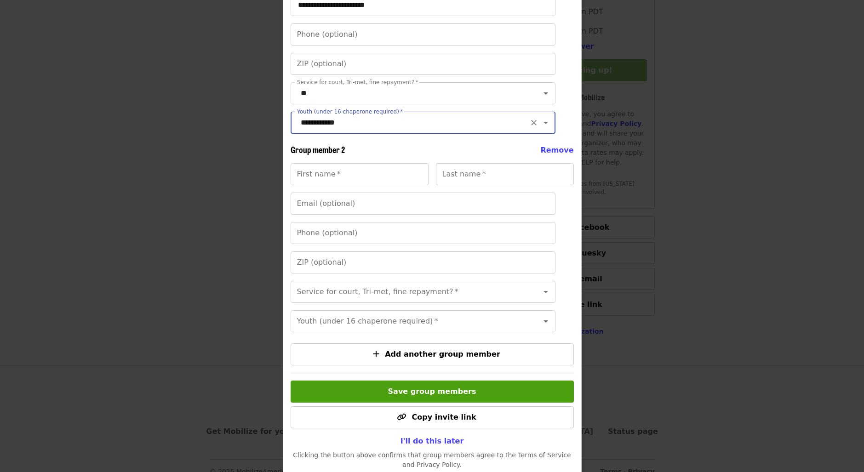
scroll to position [276, 0]
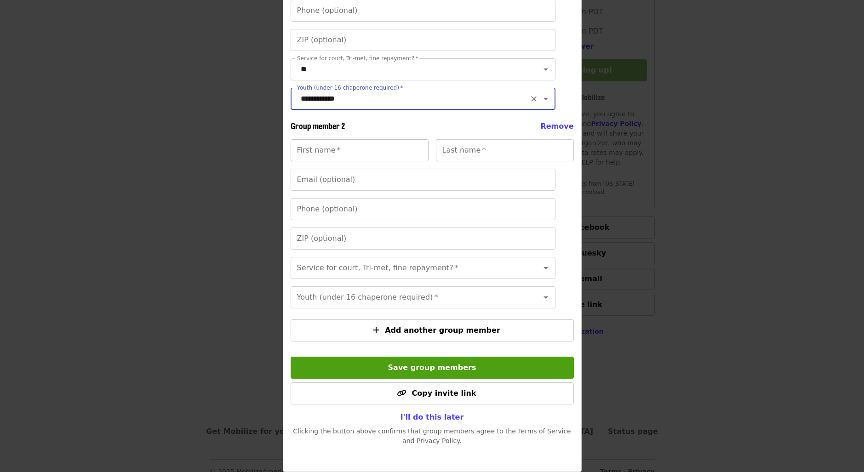
click at [374, 149] on input "First name   *" at bounding box center [360, 150] width 138 height 22
type input "****"
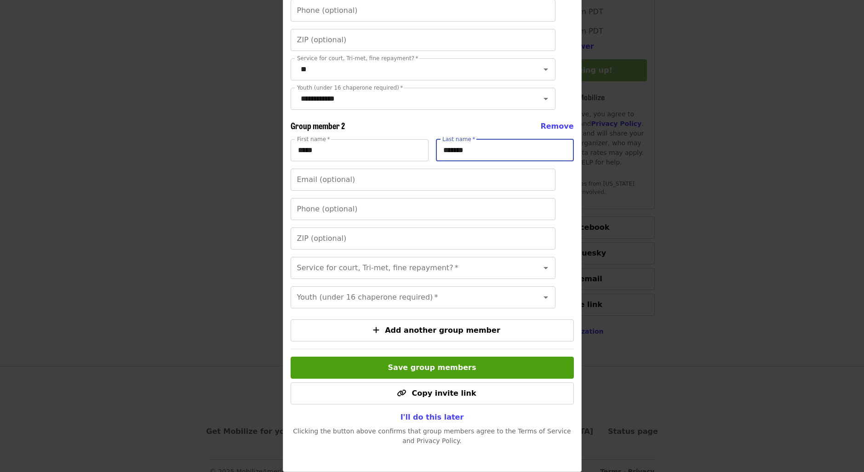
type input "*******"
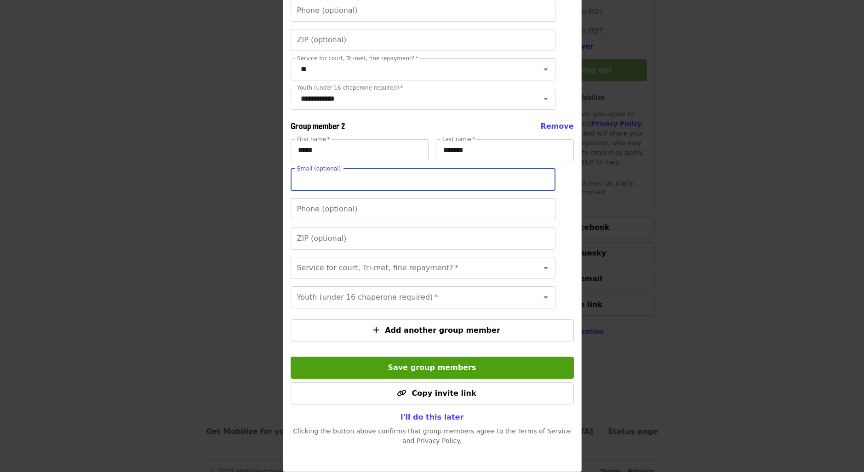
click at [314, 178] on input "Email (optional)" at bounding box center [423, 180] width 265 height 22
paste input "**********"
type input "**********"
click at [329, 215] on input "Phone (optional)" at bounding box center [423, 209] width 265 height 22
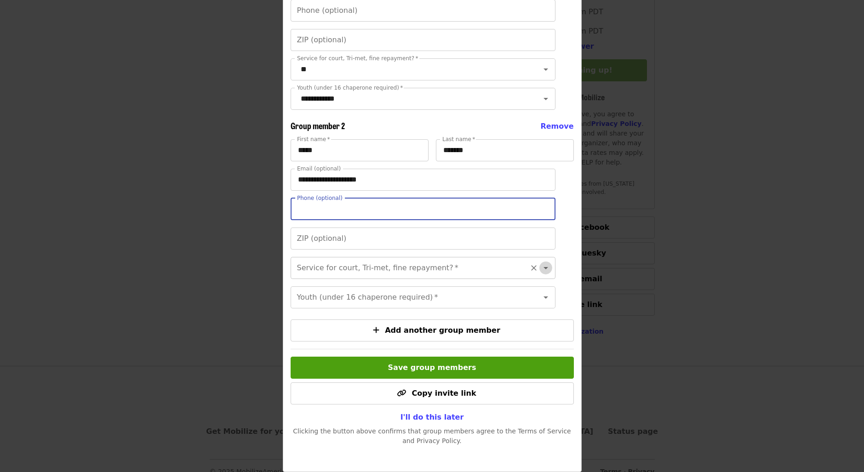
click at [539, 273] on button "Open" at bounding box center [545, 268] width 13 height 13
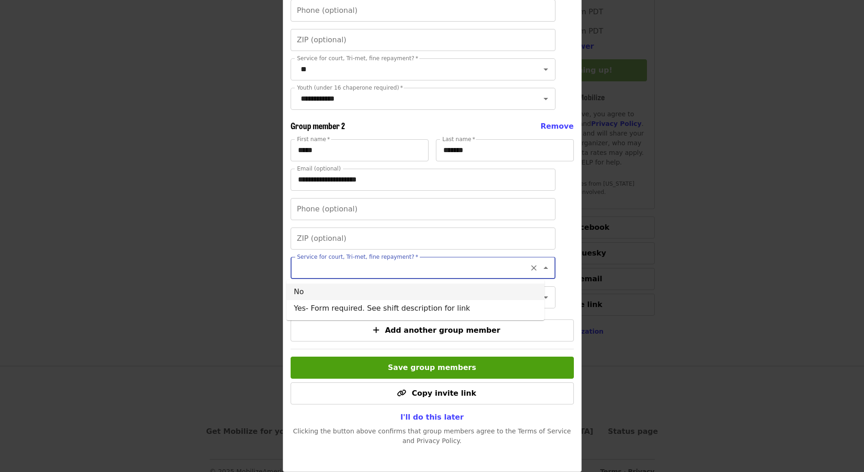
click at [354, 287] on li "No" at bounding box center [416, 292] width 258 height 17
type input "**"
click at [540, 292] on icon "Open" at bounding box center [545, 297] width 11 height 11
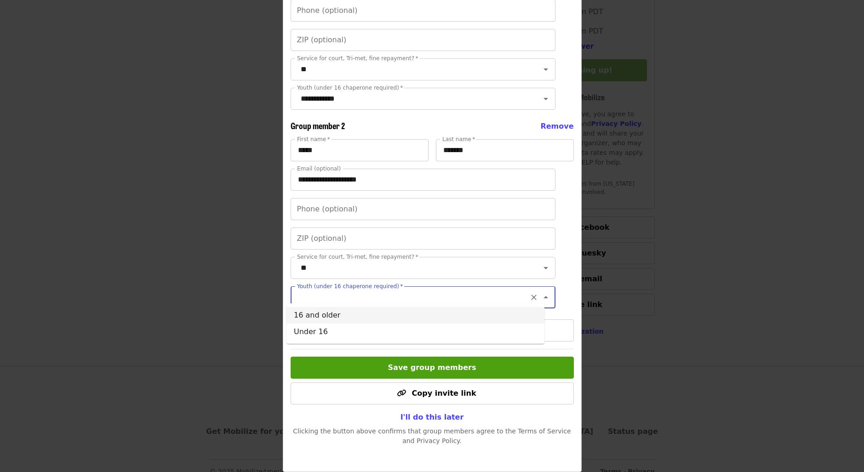
click at [360, 314] on li "16 and older" at bounding box center [416, 315] width 258 height 17
type input "**********"
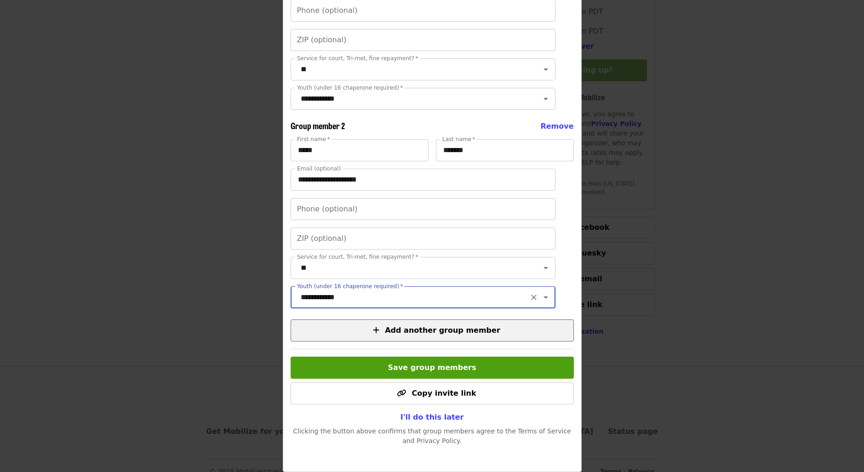
click at [429, 328] on span "Add another group member" at bounding box center [442, 330] width 115 height 9
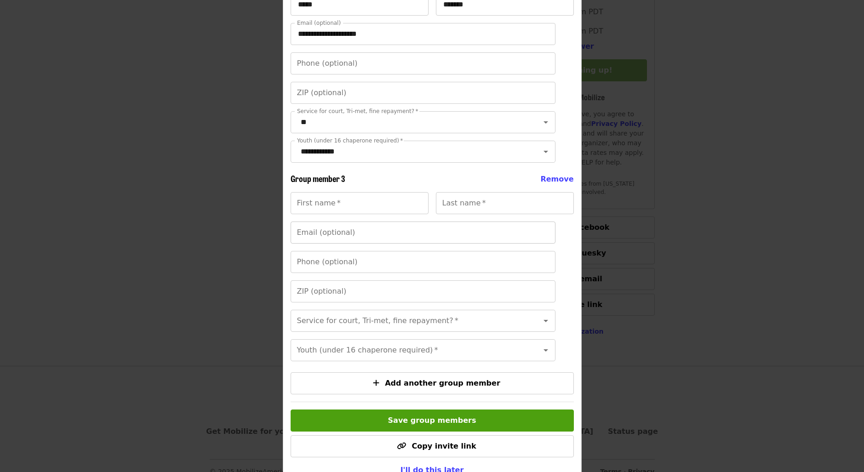
scroll to position [427, 0]
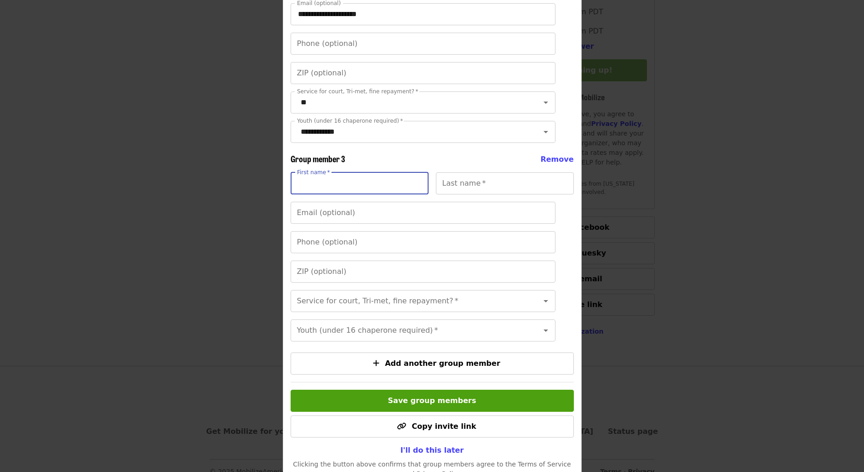
click at [362, 195] on input "First name   *" at bounding box center [360, 183] width 138 height 22
type input "******"
type input "***"
click at [398, 224] on input "Email (optional)" at bounding box center [423, 213] width 265 height 22
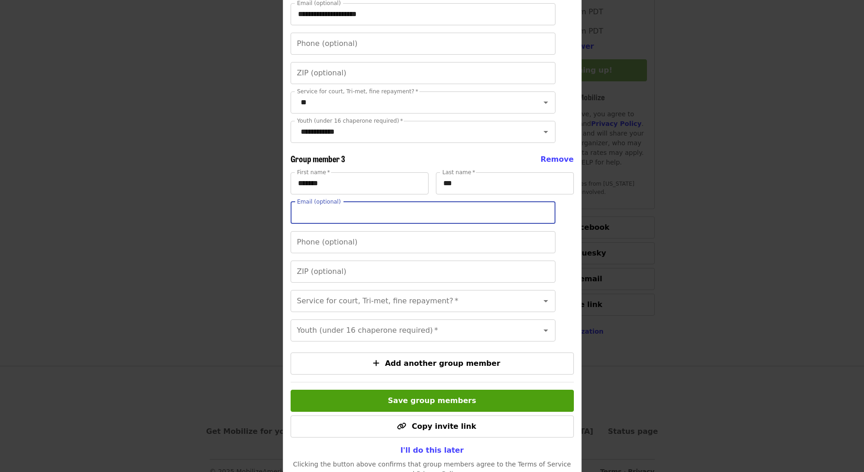
paste input "**********"
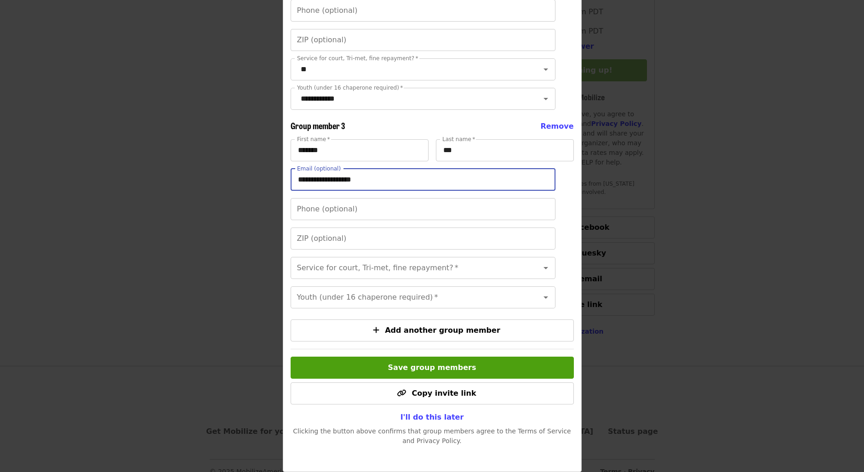
scroll to position [501, 0]
click at [540, 263] on icon "Open" at bounding box center [545, 268] width 11 height 11
type input "**********"
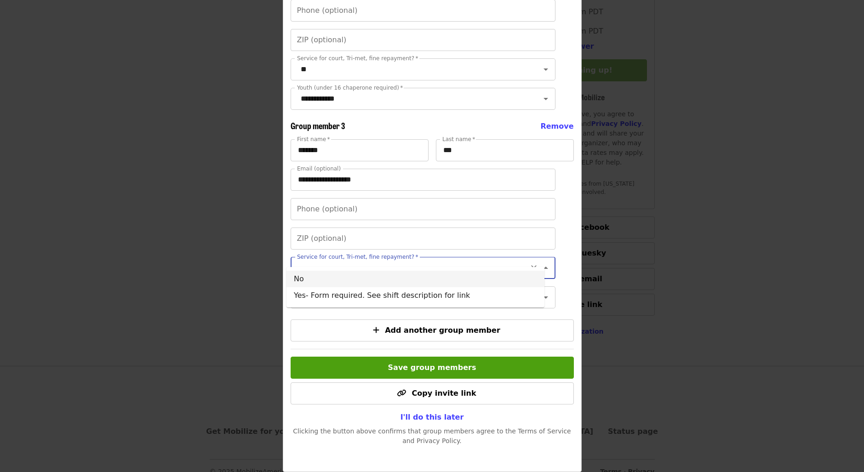
click at [463, 280] on li "No" at bounding box center [416, 279] width 258 height 17
type input "**"
click at [540, 292] on icon "Open" at bounding box center [545, 297] width 11 height 11
click at [470, 318] on li "16 and older" at bounding box center [416, 315] width 258 height 17
type input "**********"
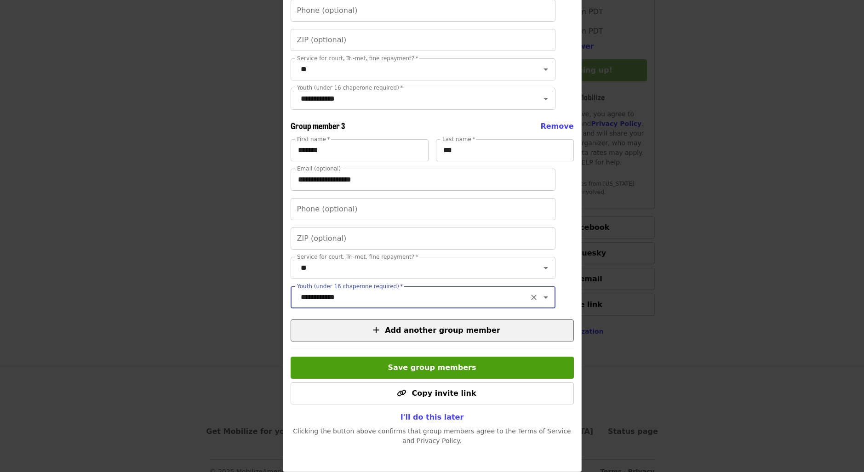
click at [465, 338] on button "Add another group member" at bounding box center [432, 331] width 283 height 22
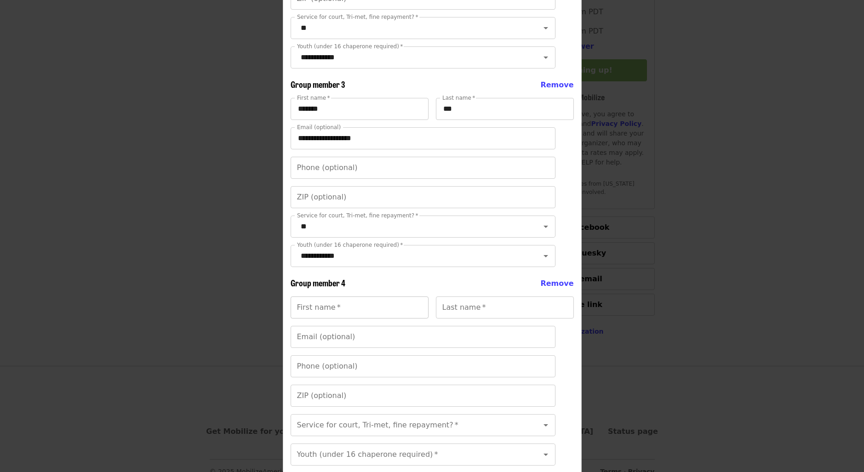
click at [373, 319] on input "First name   *" at bounding box center [360, 308] width 138 height 22
type input "*********"
type input "*****"
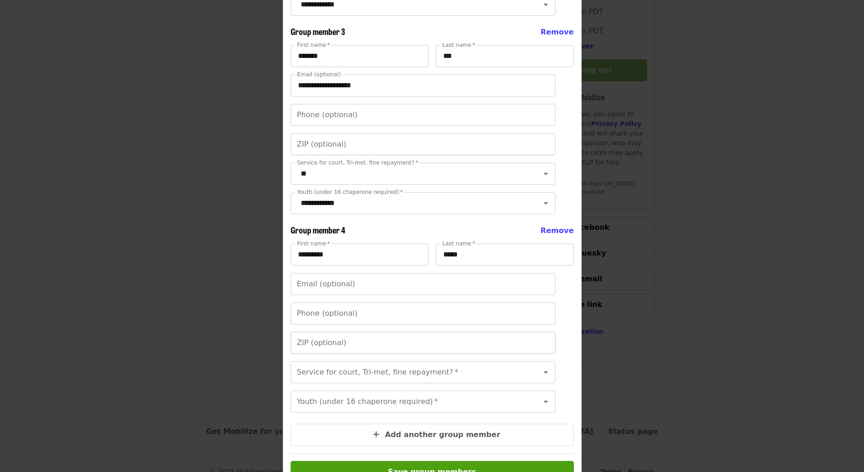
scroll to position [593, 0]
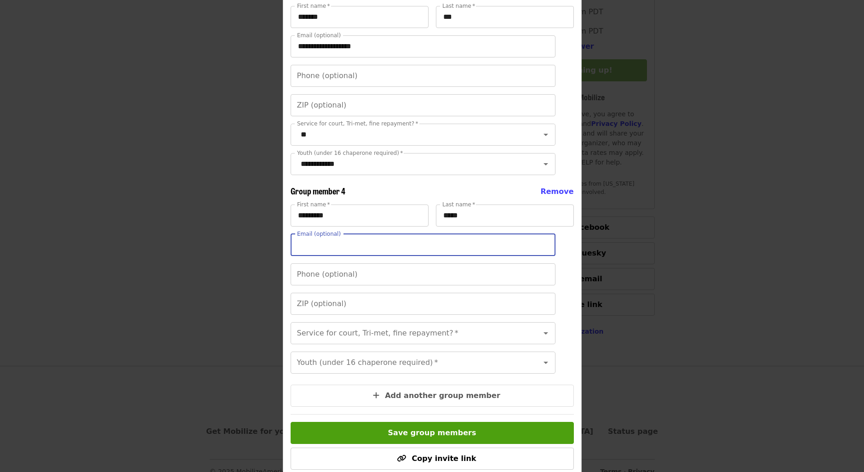
click at [352, 256] on input "Email (optional)" at bounding box center [423, 245] width 265 height 22
paste input "**********"
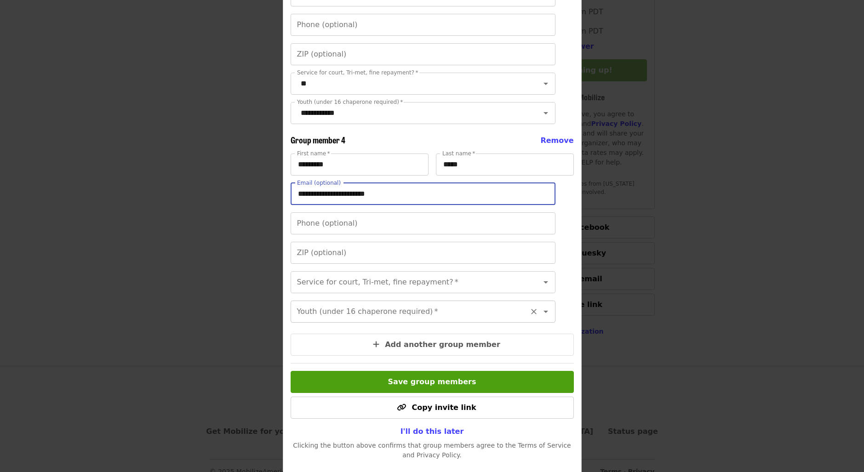
scroll to position [714, 0]
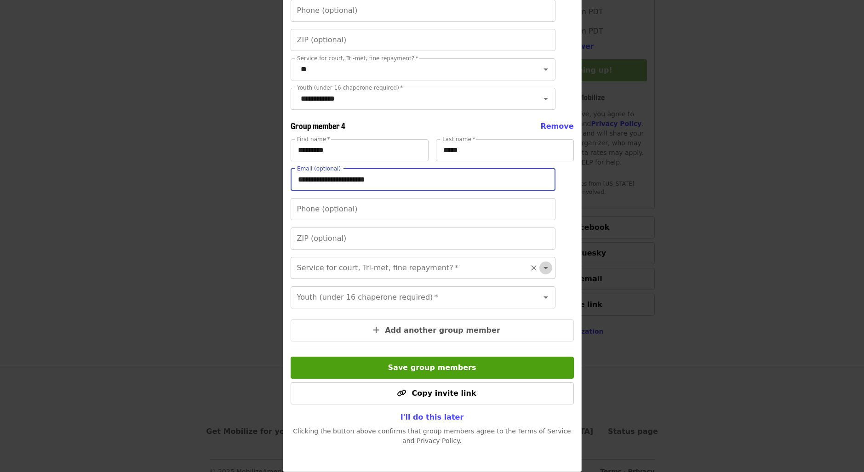
click at [540, 263] on icon "Open" at bounding box center [545, 268] width 11 height 11
type input "**********"
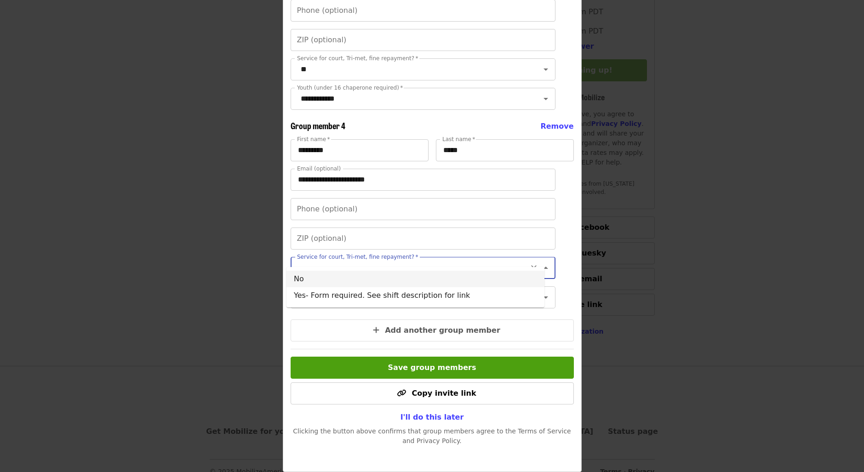
click at [395, 283] on li "No" at bounding box center [416, 279] width 258 height 17
type input "**"
click at [540, 284] on icon "Open" at bounding box center [545, 286] width 11 height 11
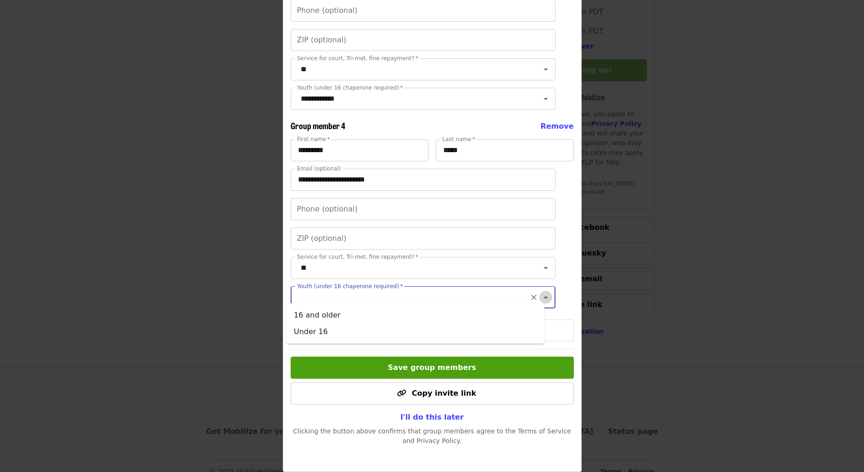
click at [539, 291] on button "Close" at bounding box center [545, 297] width 13 height 13
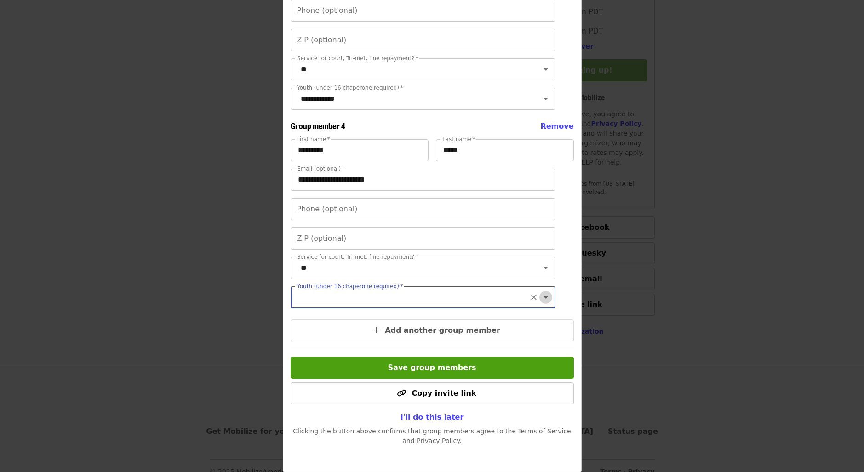
click at [540, 292] on icon "Open" at bounding box center [545, 297] width 11 height 11
click at [421, 317] on li "16 and older" at bounding box center [416, 315] width 258 height 17
type input "**********"
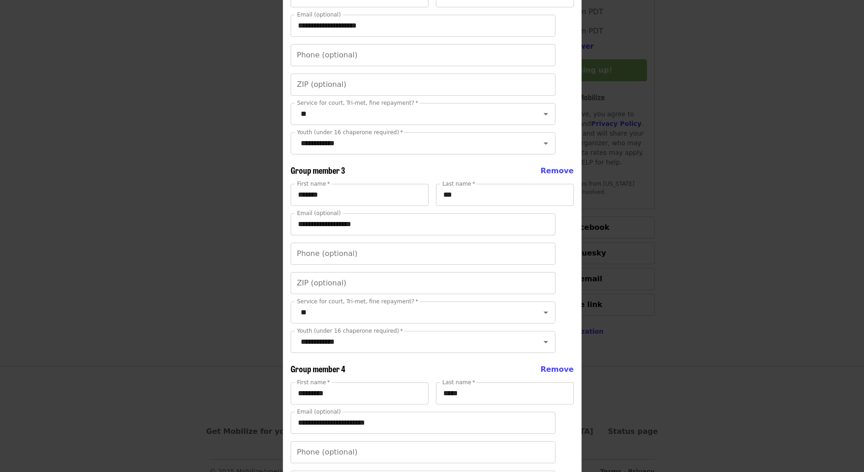
scroll to position [714, 0]
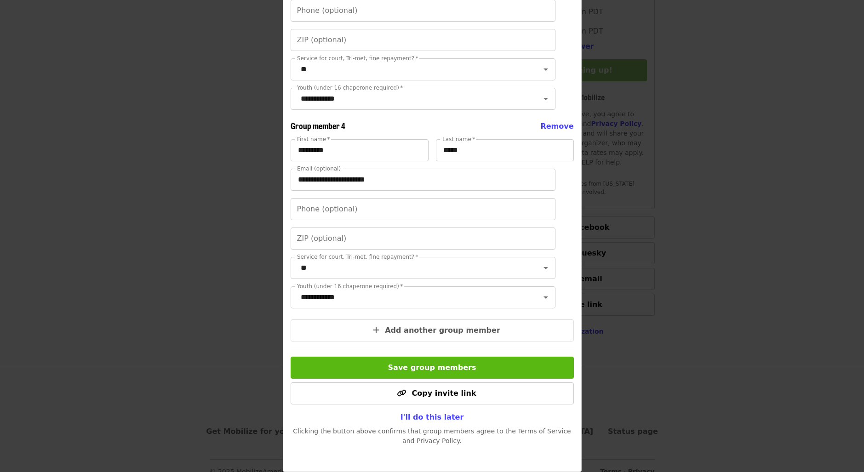
click at [446, 371] on span "Save group members" at bounding box center [432, 367] width 88 height 9
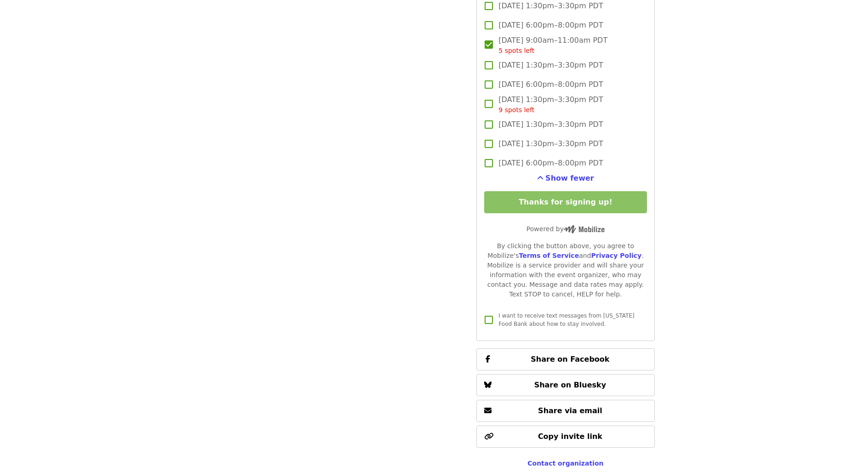
scroll to position [1214, 0]
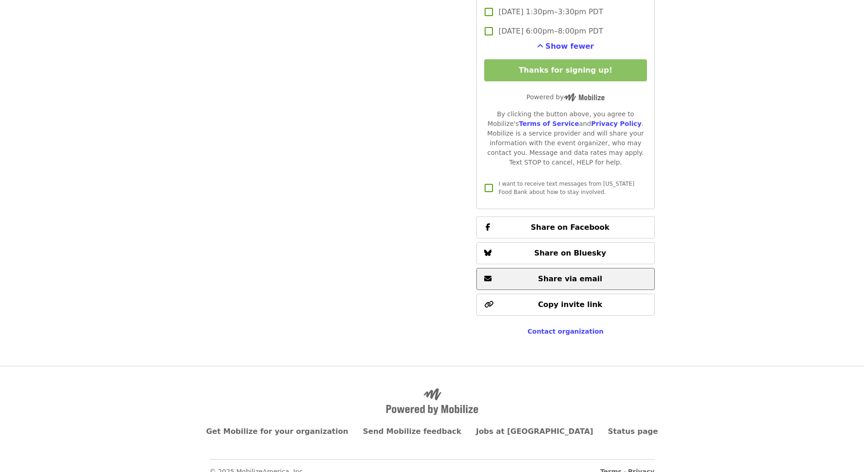
click at [592, 275] on span "Share via email" at bounding box center [570, 279] width 64 height 9
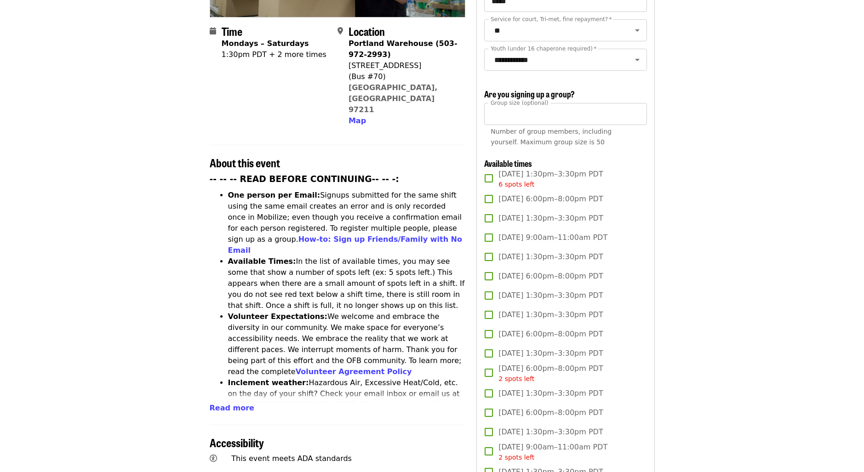
scroll to position [110, 0]
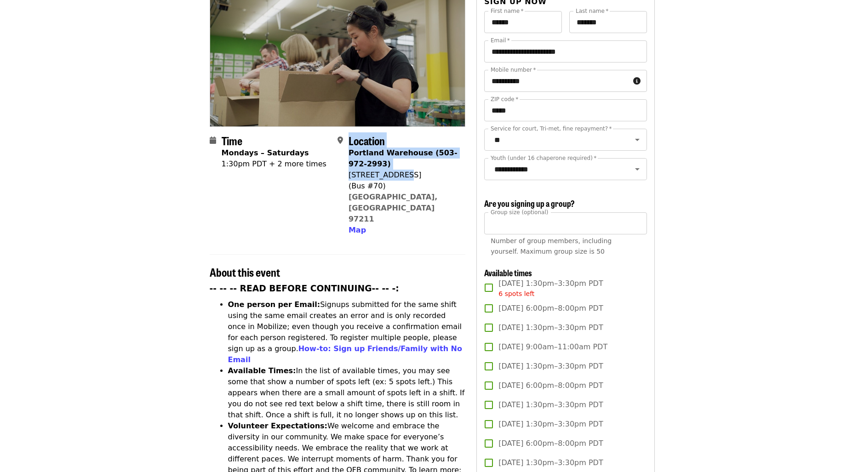
drag, startPoint x: 346, startPoint y: 157, endPoint x: 399, endPoint y: 160, distance: 52.5
click at [399, 160] on div "Location Portland Warehouse (503-972-2993) 7900 NE 33rd Dr (Bus #70) Portland, …" at bounding box center [398, 185] width 120 height 102
drag, startPoint x: 399, startPoint y: 160, endPoint x: 411, endPoint y: 158, distance: 12.5
click at [411, 170] on div "[STREET_ADDRESS]" at bounding box center [403, 175] width 109 height 11
drag, startPoint x: 409, startPoint y: 158, endPoint x: 350, endPoint y: 158, distance: 59.3
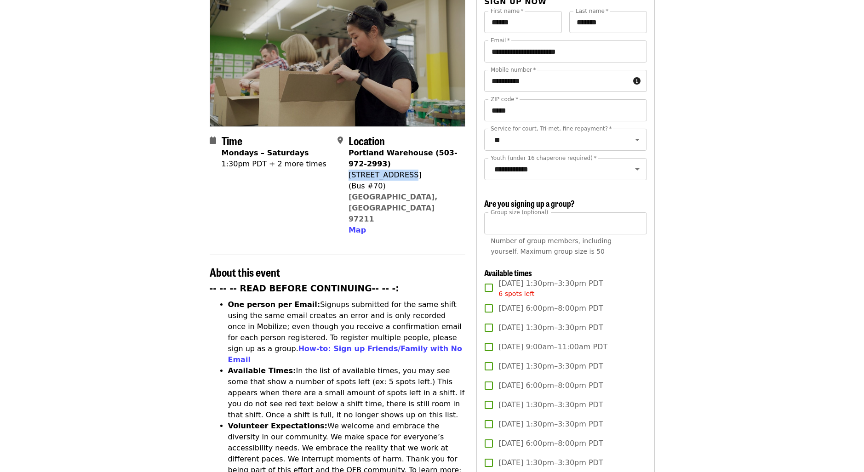
click at [350, 170] on div "[STREET_ADDRESS]" at bounding box center [403, 175] width 109 height 11
copy div "[STREET_ADDRESS]"
drag, startPoint x: 414, startPoint y: 179, endPoint x: 348, endPoint y: 180, distance: 66.2
click at [349, 180] on div "Portland Warehouse (503-972-2993) 7900 NE 33rd Dr (Bus #70) Portland, OR 97211 …" at bounding box center [403, 192] width 109 height 88
copy link "[GEOGRAPHIC_DATA], [GEOGRAPHIC_DATA] 97211"
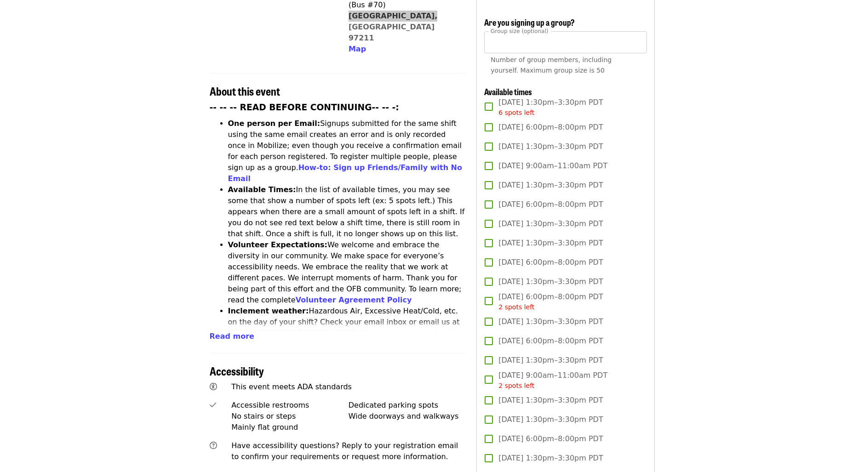
scroll to position [294, 0]
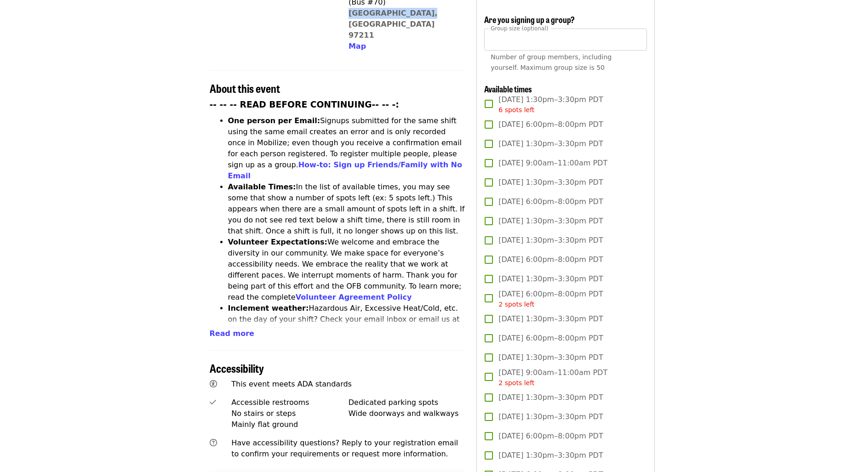
click at [239, 329] on span "Read more" at bounding box center [232, 333] width 45 height 9
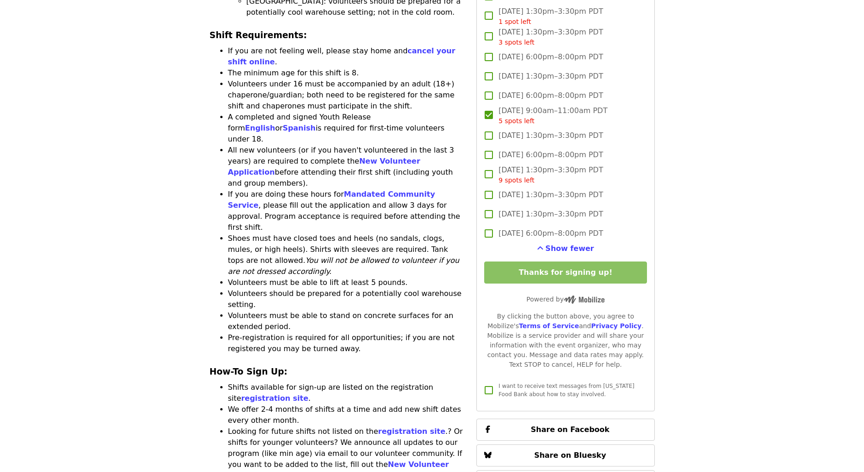
scroll to position [920, 0]
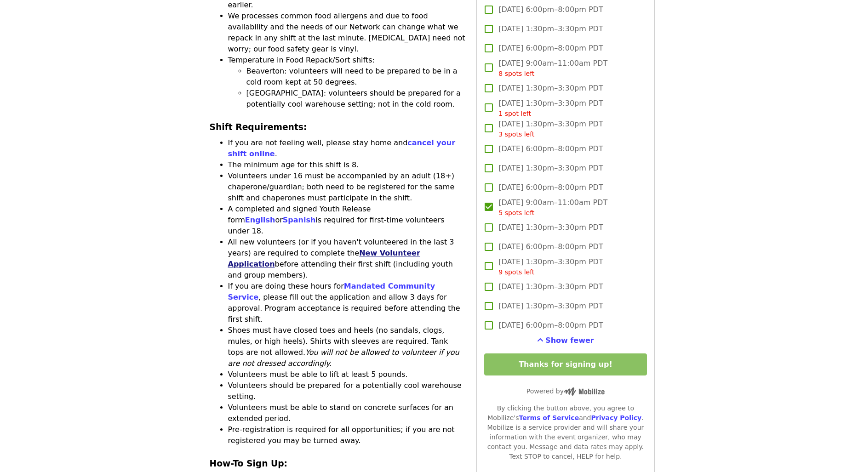
click at [370, 249] on link "New Volunteer Application" at bounding box center [324, 259] width 192 height 20
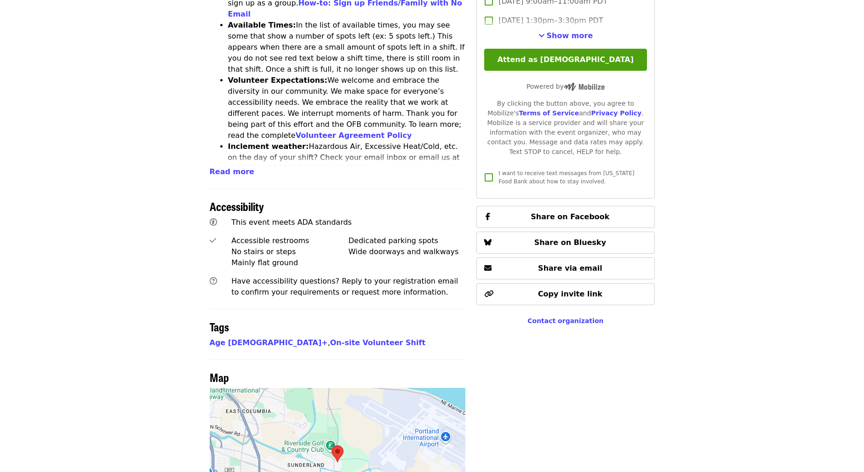
scroll to position [460, 0]
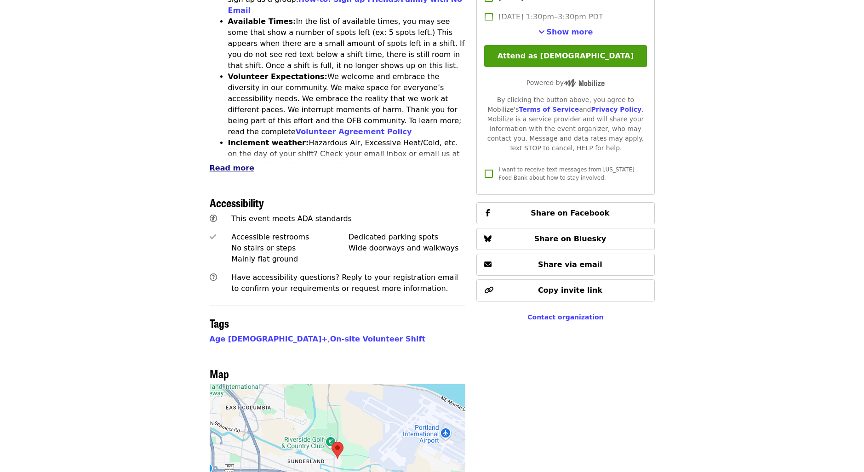
click at [232, 164] on span "Read more" at bounding box center [232, 168] width 45 height 9
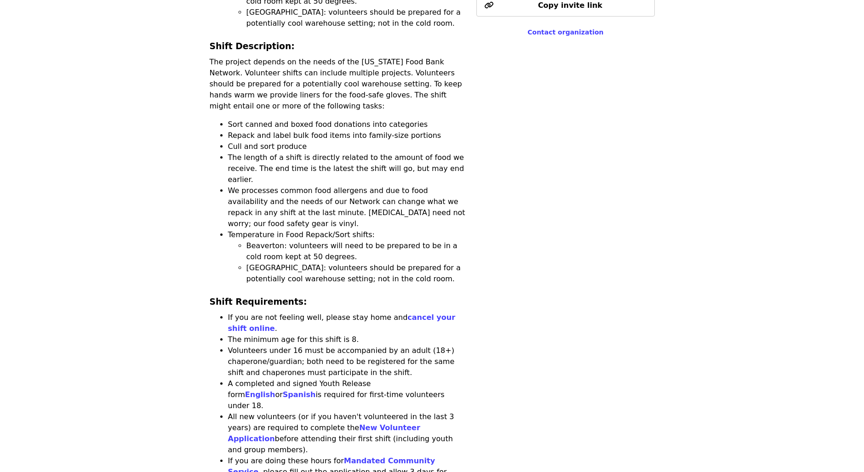
scroll to position [782, 0]
